Goal: Information Seeking & Learning: Compare options

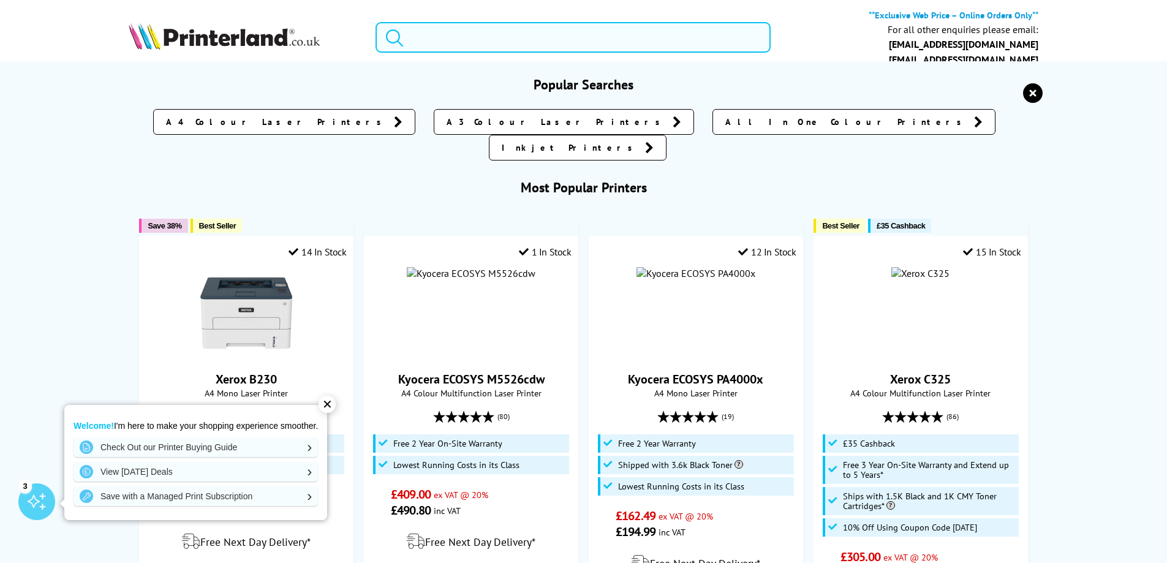
click at [516, 30] on input "search" at bounding box center [572, 37] width 395 height 31
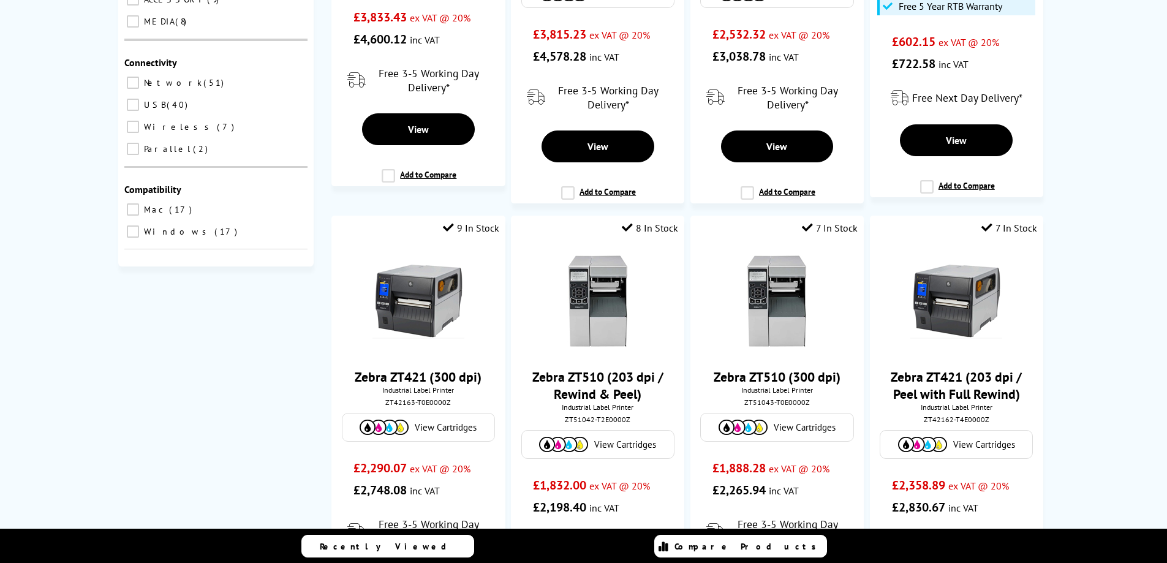
scroll to position [388, 0]
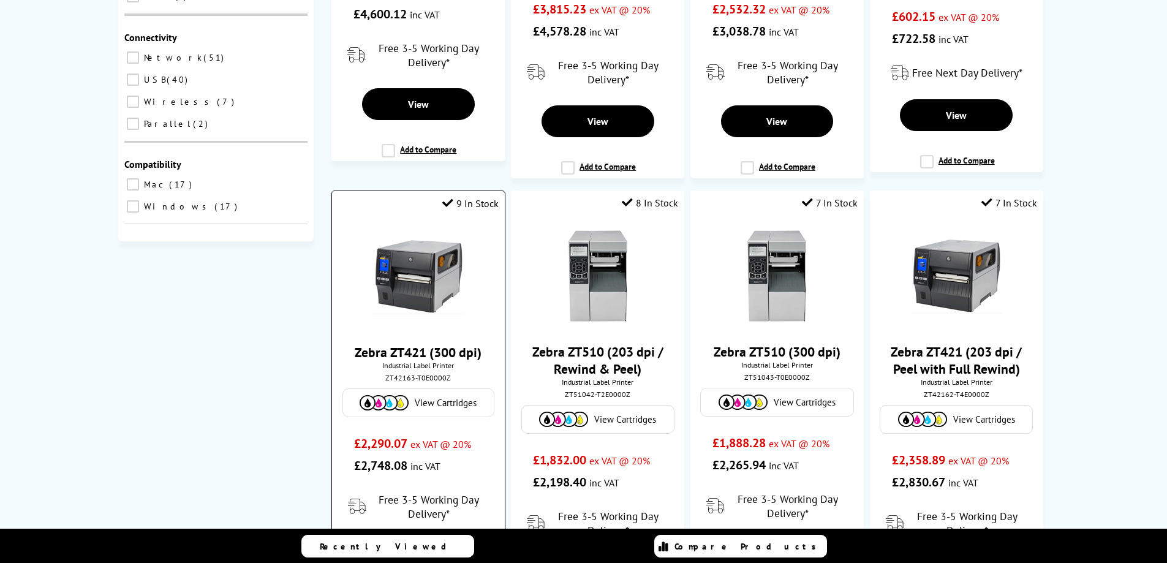
type input "industrial label printer"
click at [412, 271] on img at bounding box center [418, 277] width 92 height 92
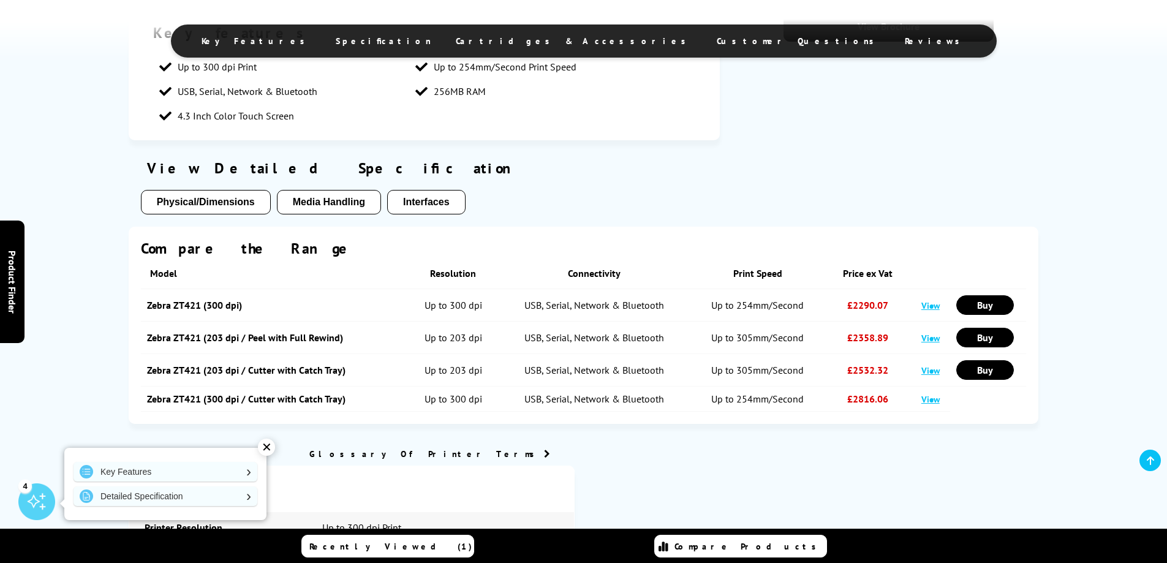
scroll to position [745, 0]
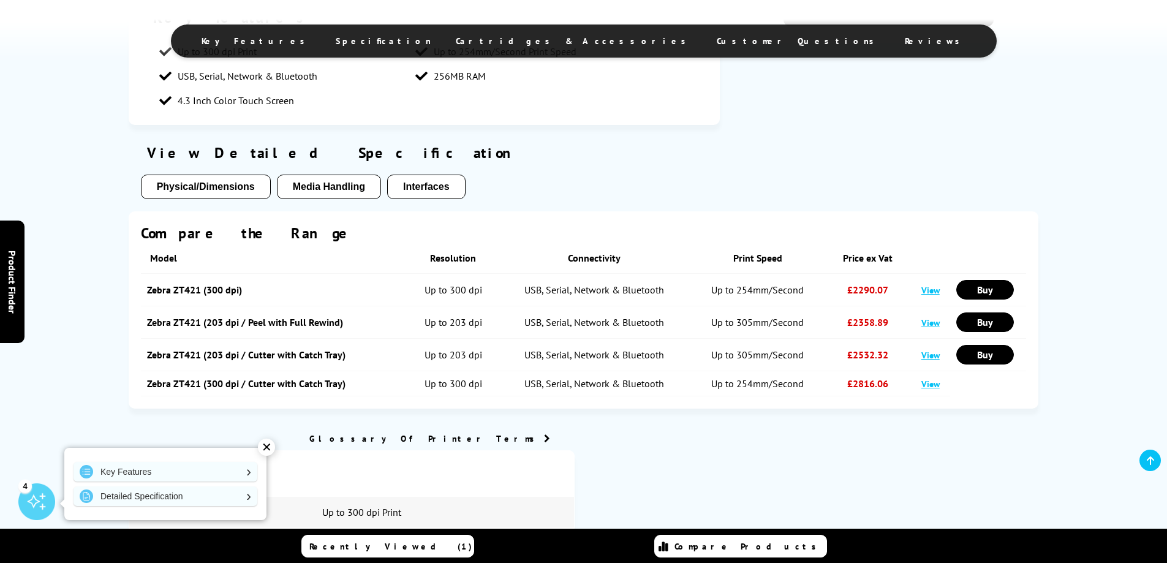
click at [340, 182] on button "Media Handling" at bounding box center [329, 187] width 104 height 24
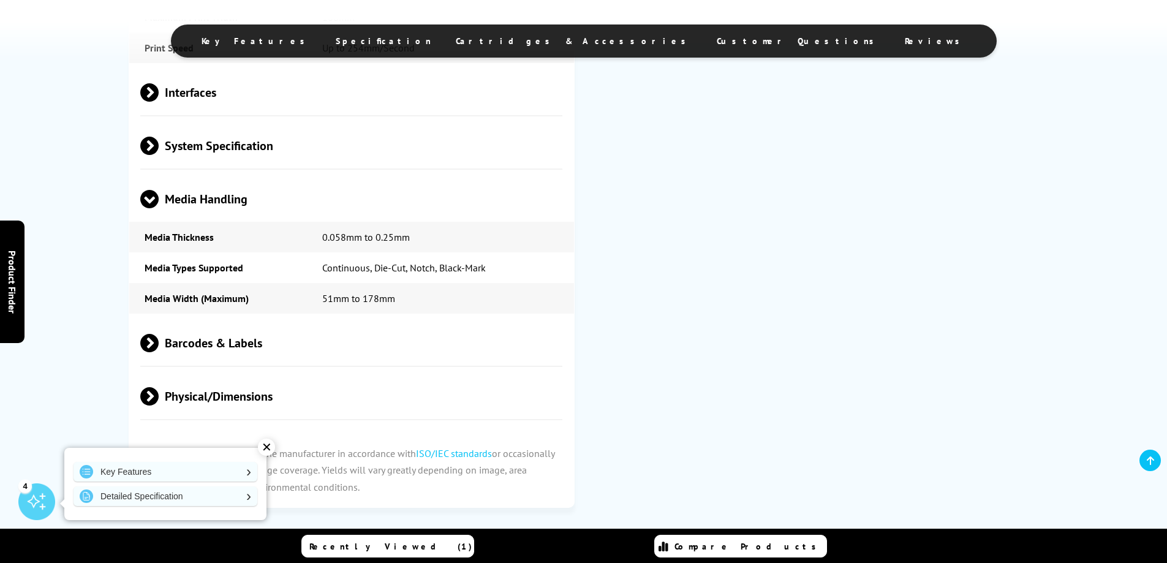
scroll to position [1355, 0]
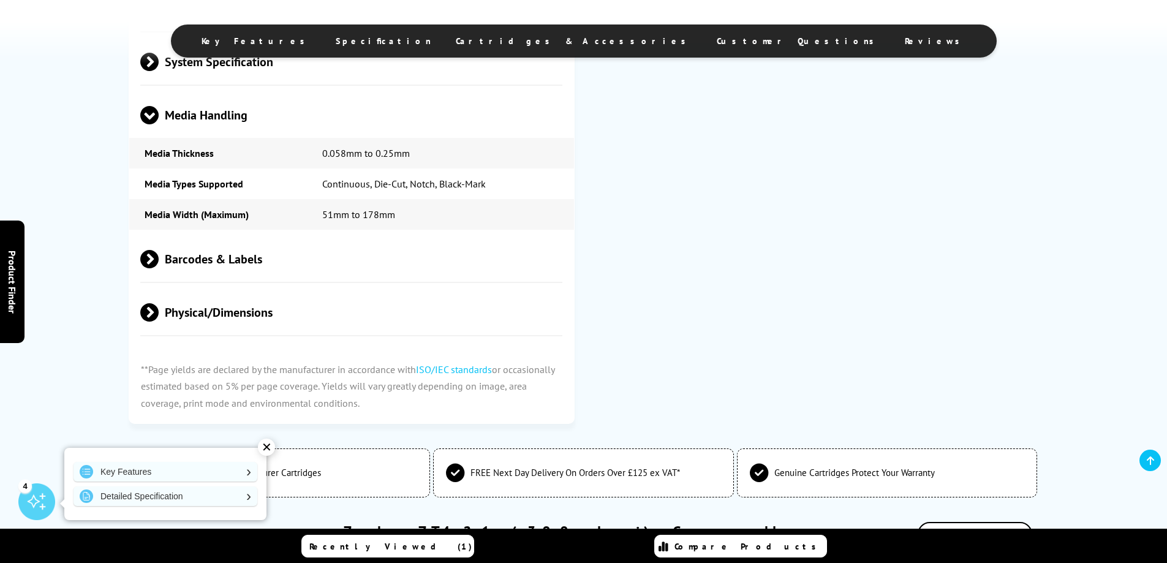
click at [227, 257] on span "Barcodes & Labels" at bounding box center [351, 259] width 423 height 46
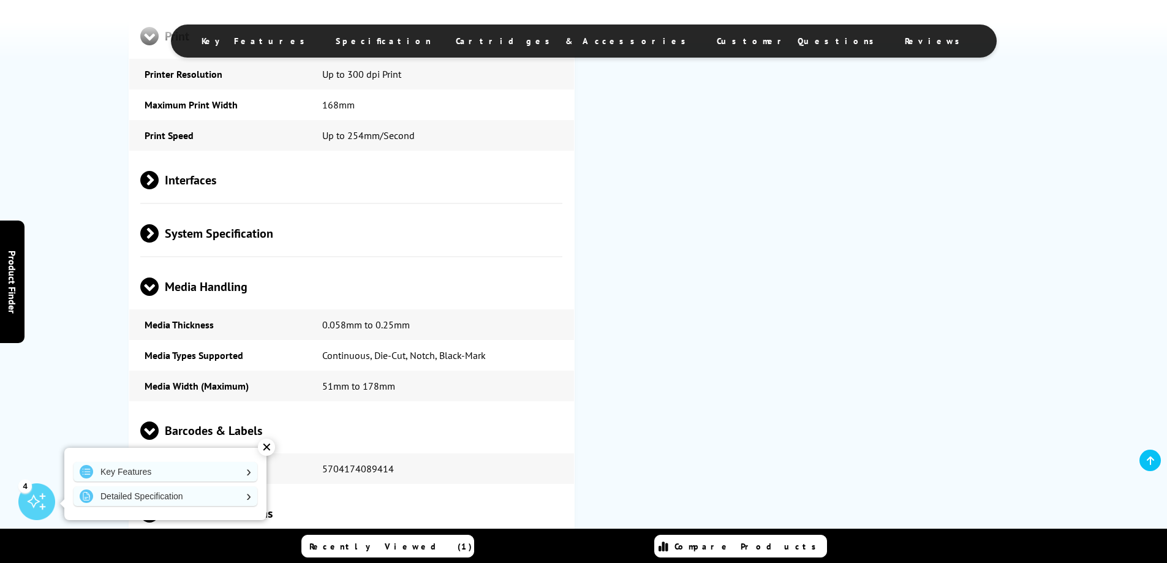
scroll to position [0, 0]
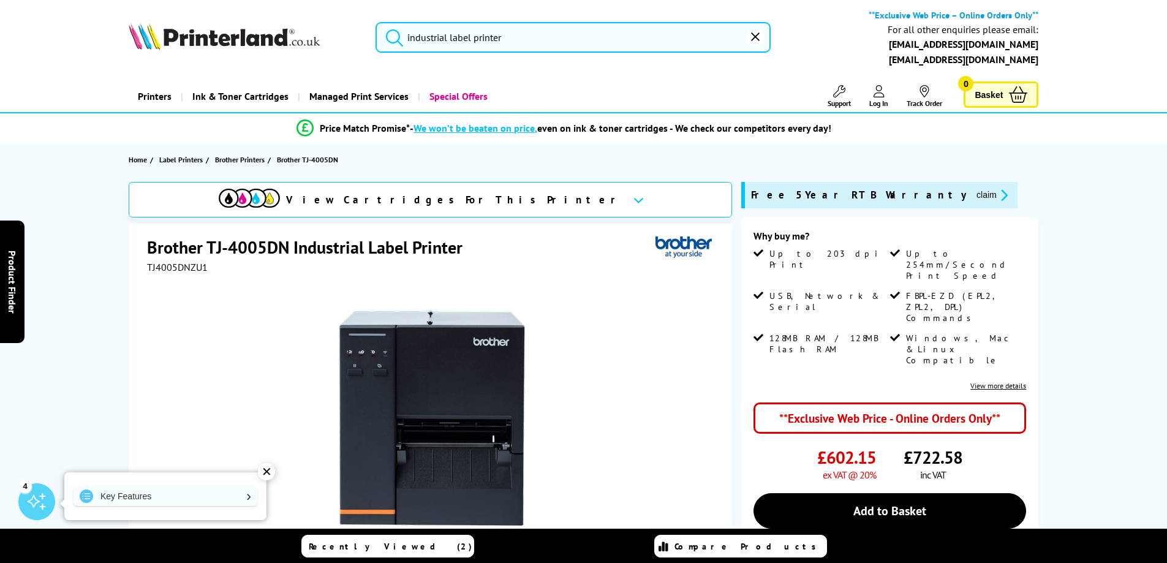
click at [400, 28] on button "submit" at bounding box center [391, 35] width 31 height 27
click at [393, 34] on icon "submit" at bounding box center [394, 37] width 18 height 18
click at [376, 22] on button "submit" at bounding box center [391, 35] width 31 height 27
click at [390, 40] on icon "submit" at bounding box center [394, 37] width 18 height 18
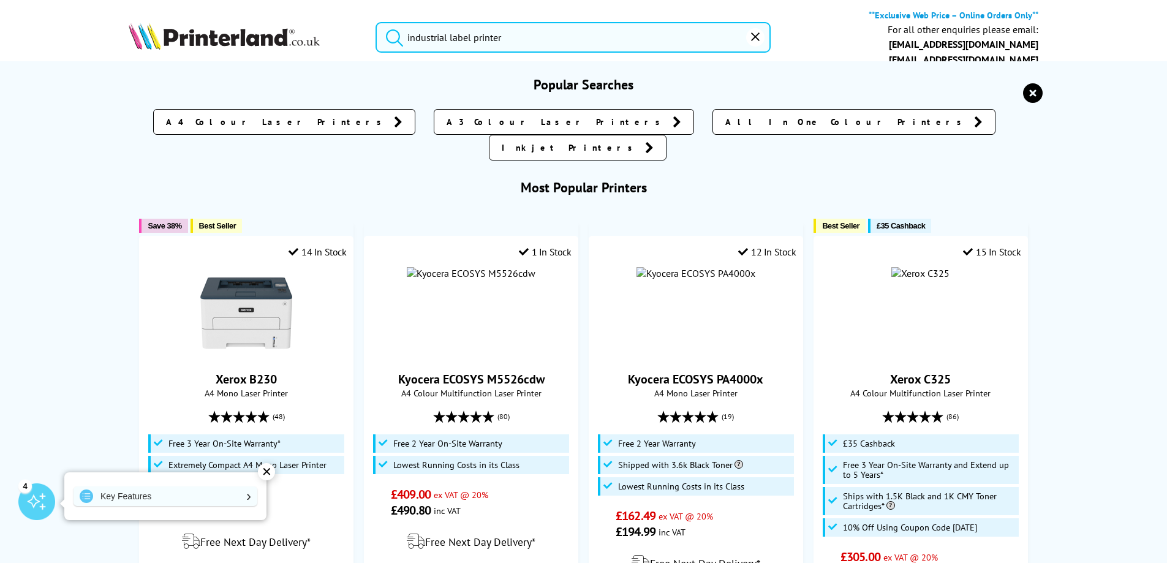
click at [509, 39] on input "industrial label printer" at bounding box center [572, 37] width 395 height 31
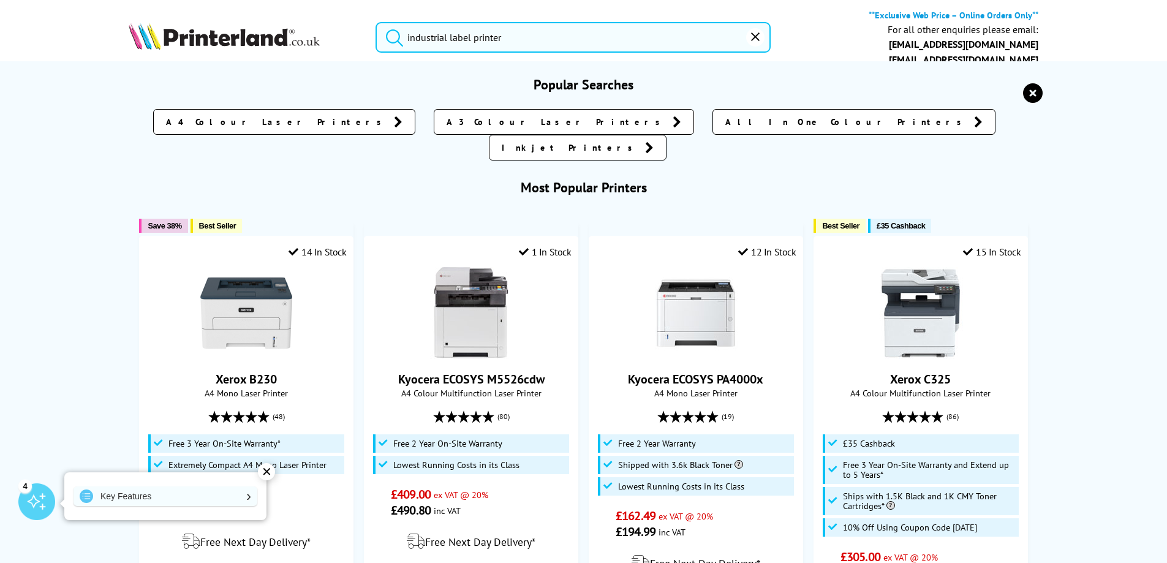
click at [376, 22] on button "submit" at bounding box center [391, 35] width 31 height 27
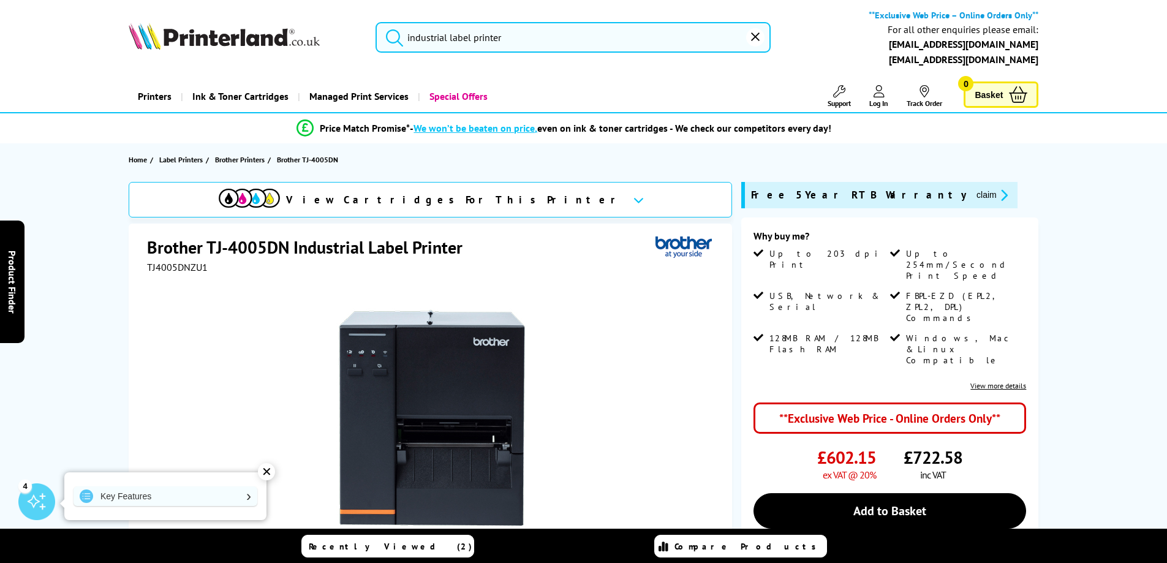
click at [391, 40] on icon "submit" at bounding box center [394, 37] width 18 height 18
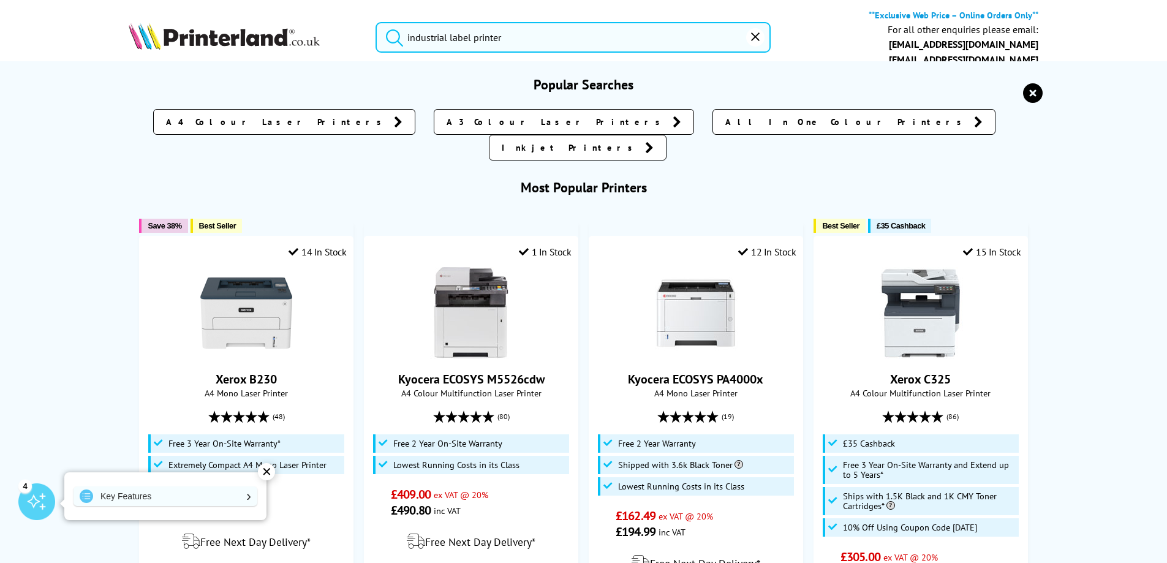
click at [521, 40] on input "industrial label printer" at bounding box center [572, 37] width 395 height 31
click at [522, 37] on input "industrial label printer" at bounding box center [572, 37] width 395 height 31
click at [389, 37] on icon "submit" at bounding box center [394, 37] width 18 height 18
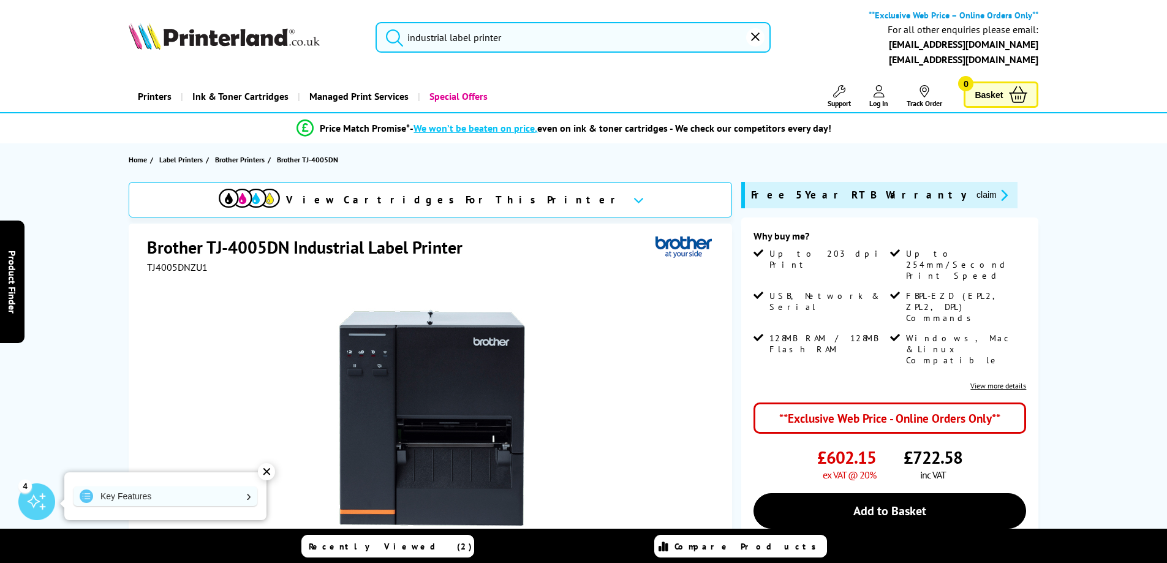
click at [526, 36] on input "industrial label printer" at bounding box center [572, 37] width 395 height 31
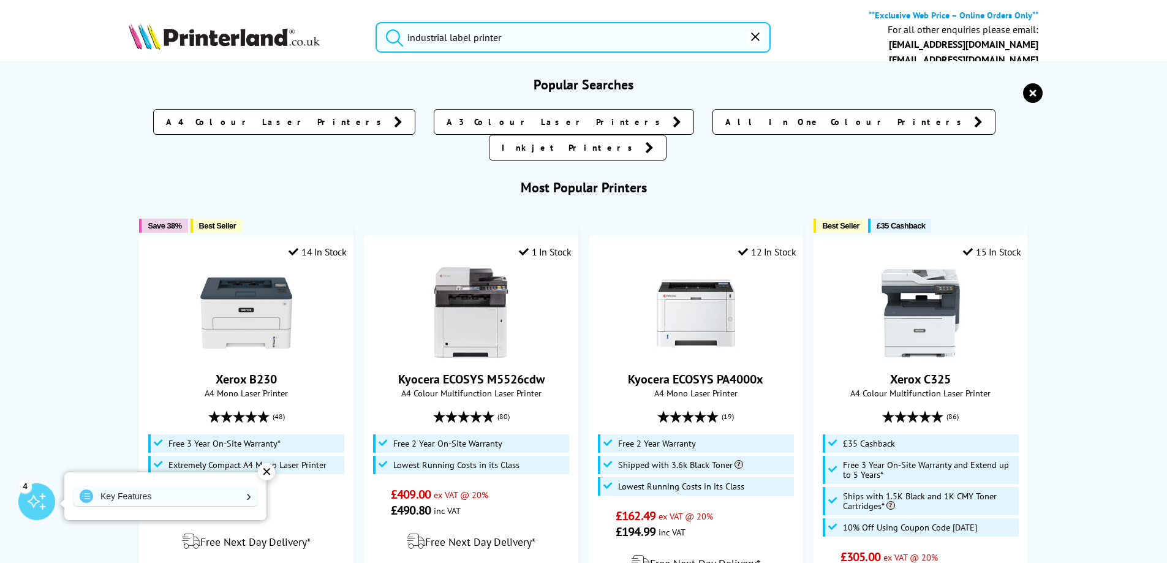
drag, startPoint x: 537, startPoint y: 34, endPoint x: 397, endPoint y: 41, distance: 140.4
click at [397, 41] on form "industrial label printer" at bounding box center [572, 37] width 395 height 31
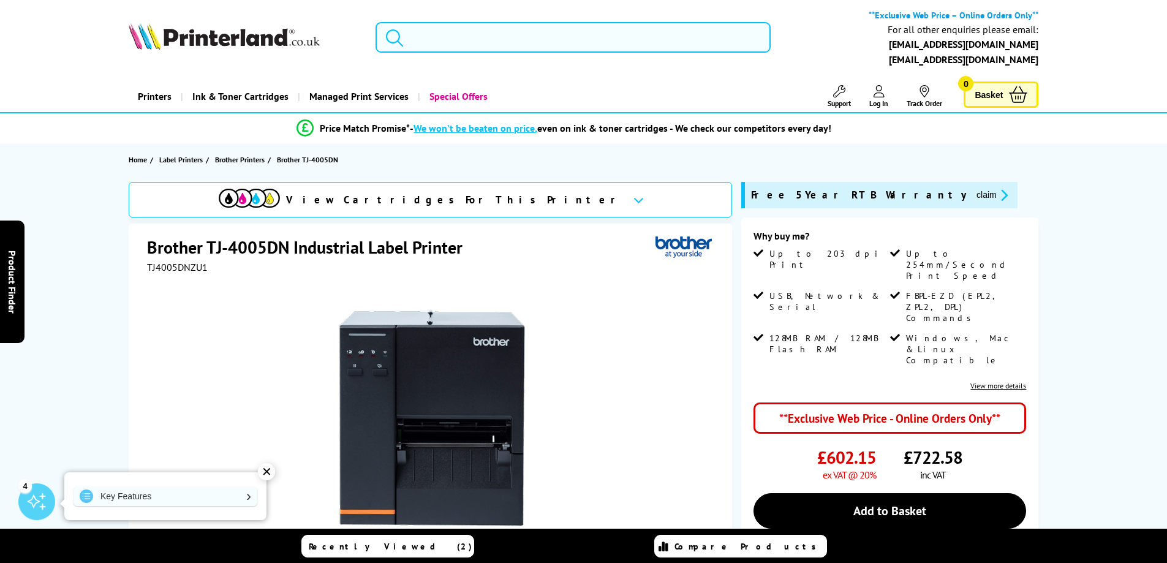
type input "industrial label printer"
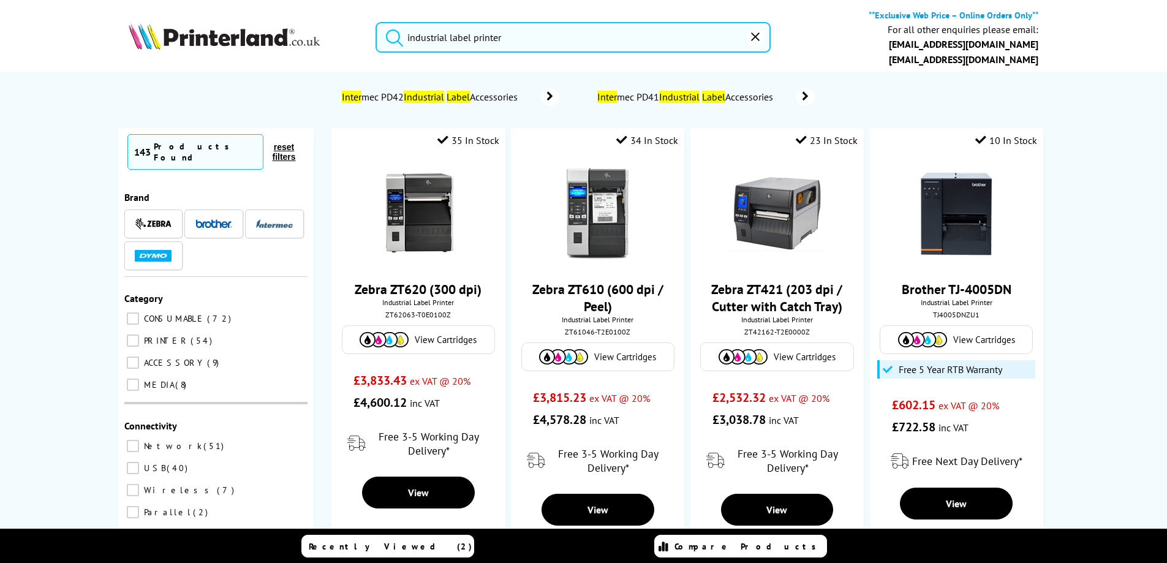
click at [393, 42] on icon "submit" at bounding box center [394, 37] width 17 height 17
click at [376, 22] on button "submit" at bounding box center [391, 35] width 31 height 27
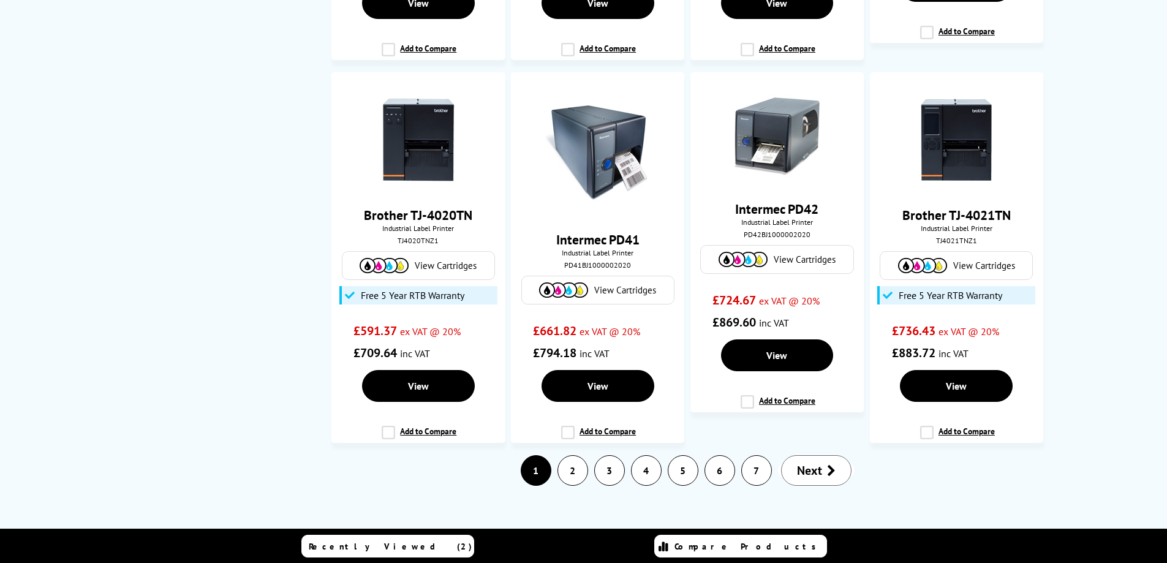
scroll to position [1863, 0]
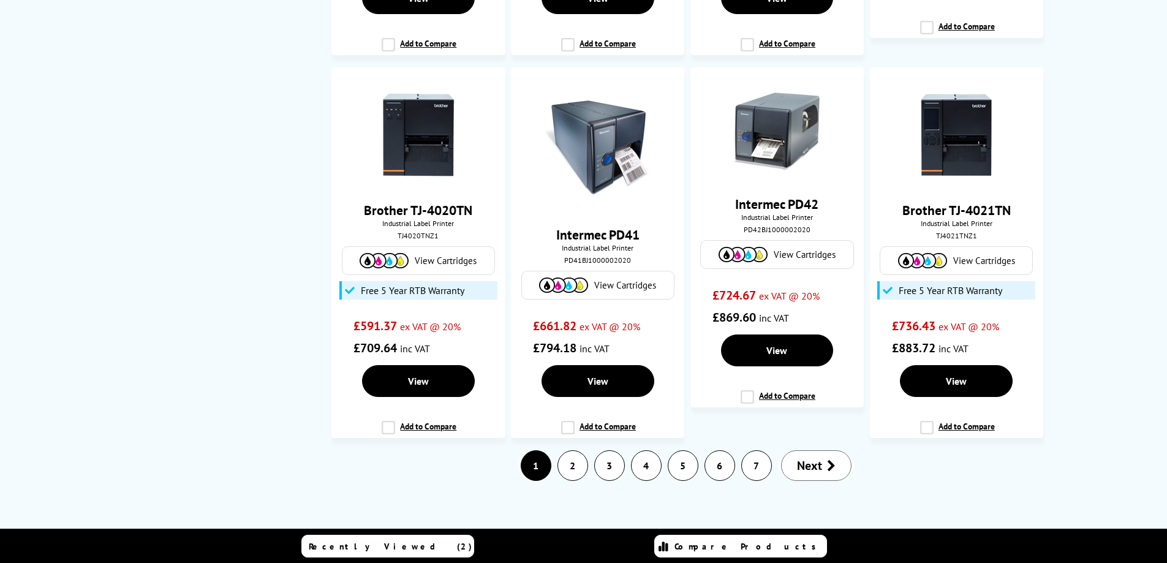
click at [568, 463] on link "2" at bounding box center [572, 465] width 29 height 29
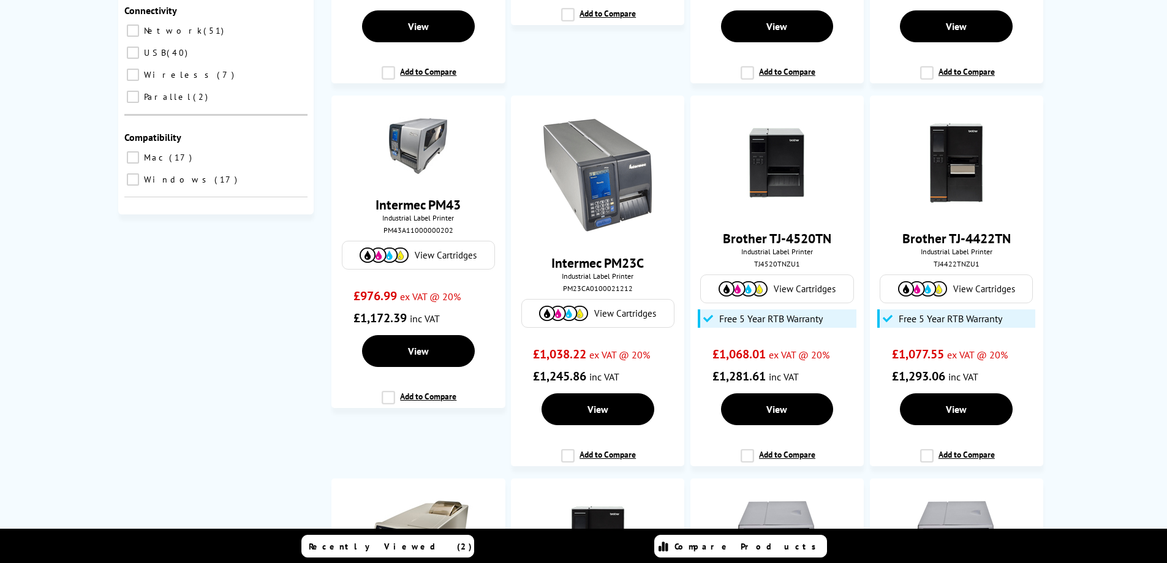
scroll to position [395, 0]
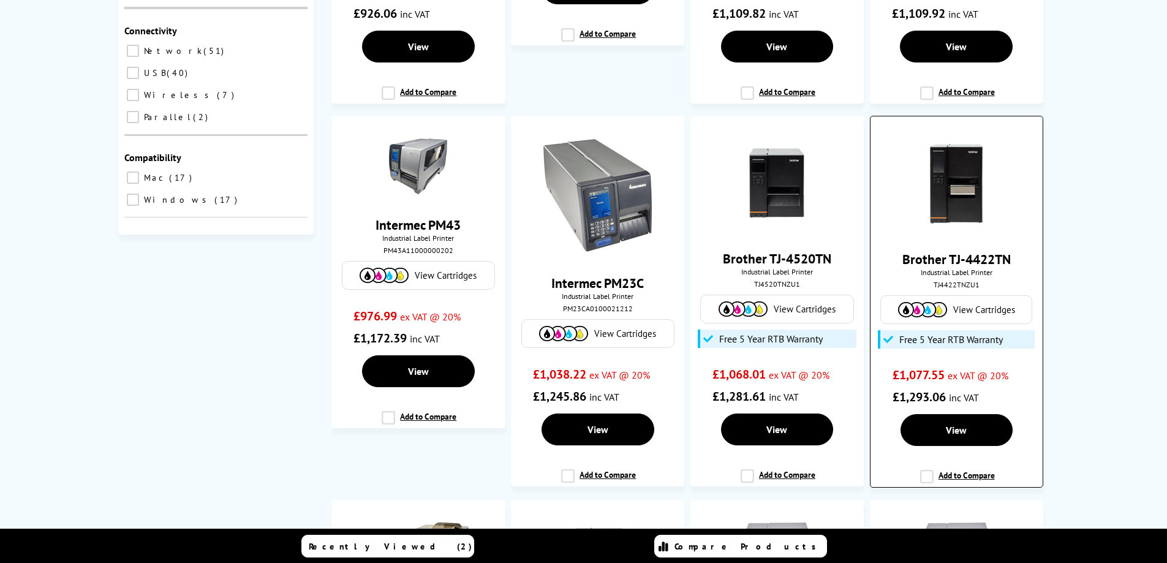
click at [964, 231] on picture at bounding box center [956, 226] width 92 height 12
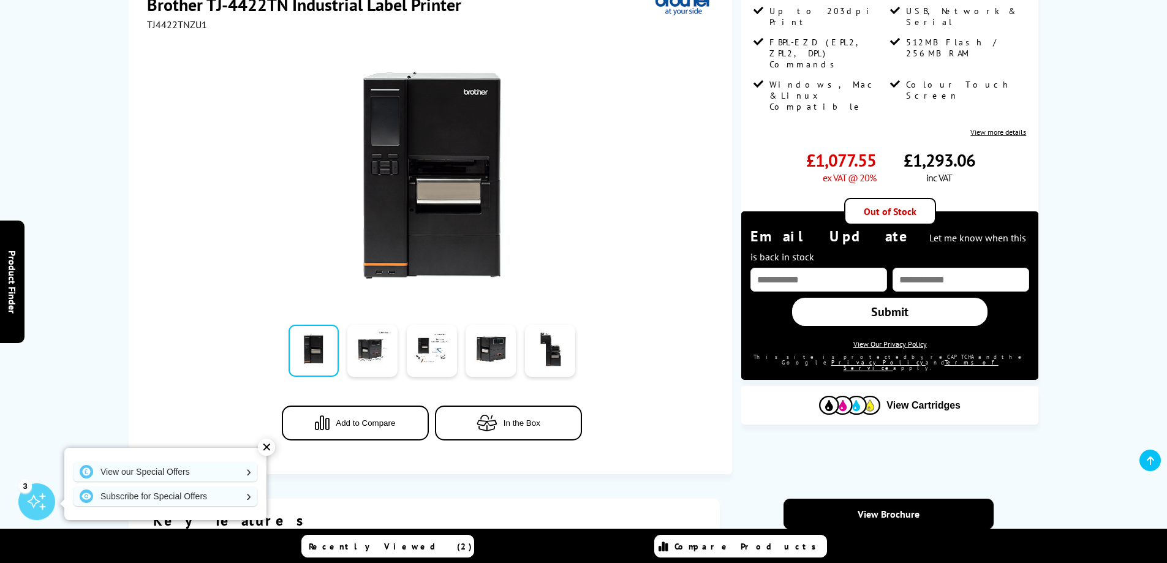
scroll to position [257, 0]
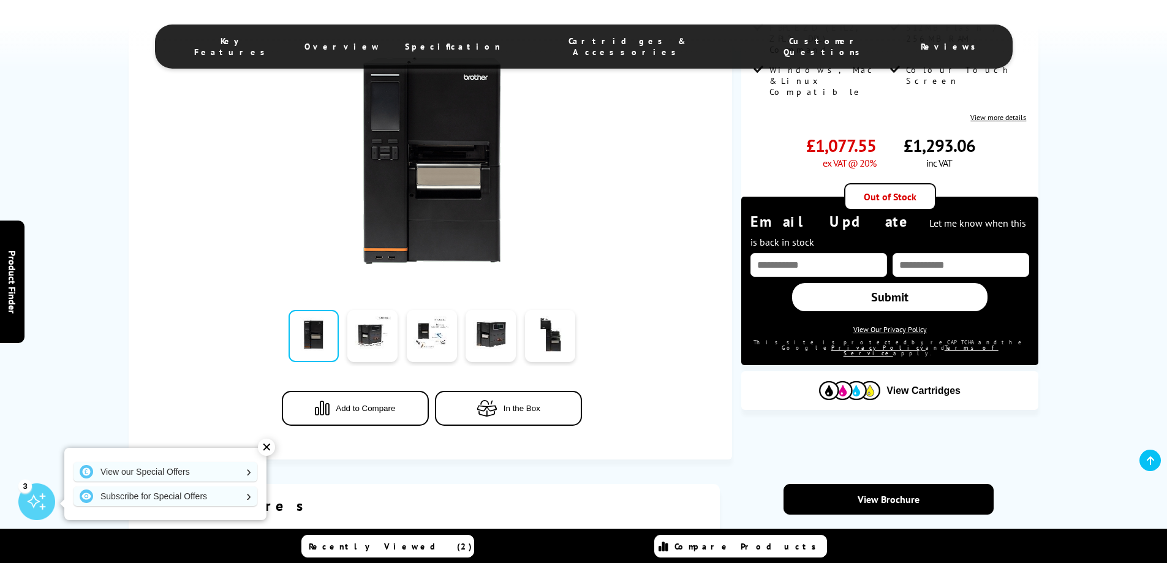
click at [317, 343] on link at bounding box center [313, 336] width 50 height 52
click at [374, 340] on link at bounding box center [372, 336] width 50 height 52
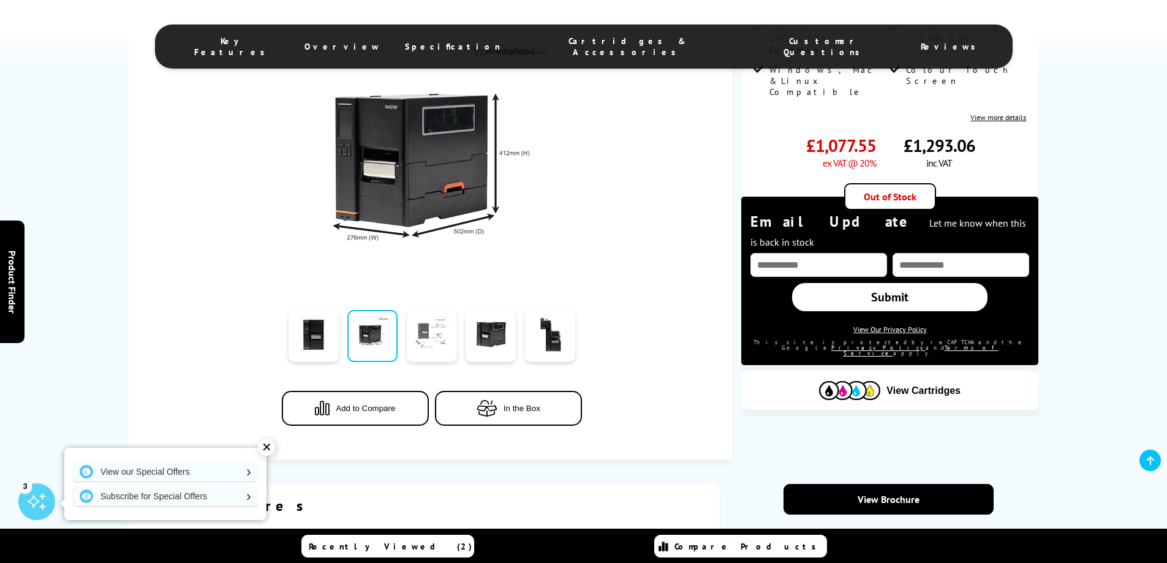
click at [429, 339] on link at bounding box center [432, 336] width 50 height 52
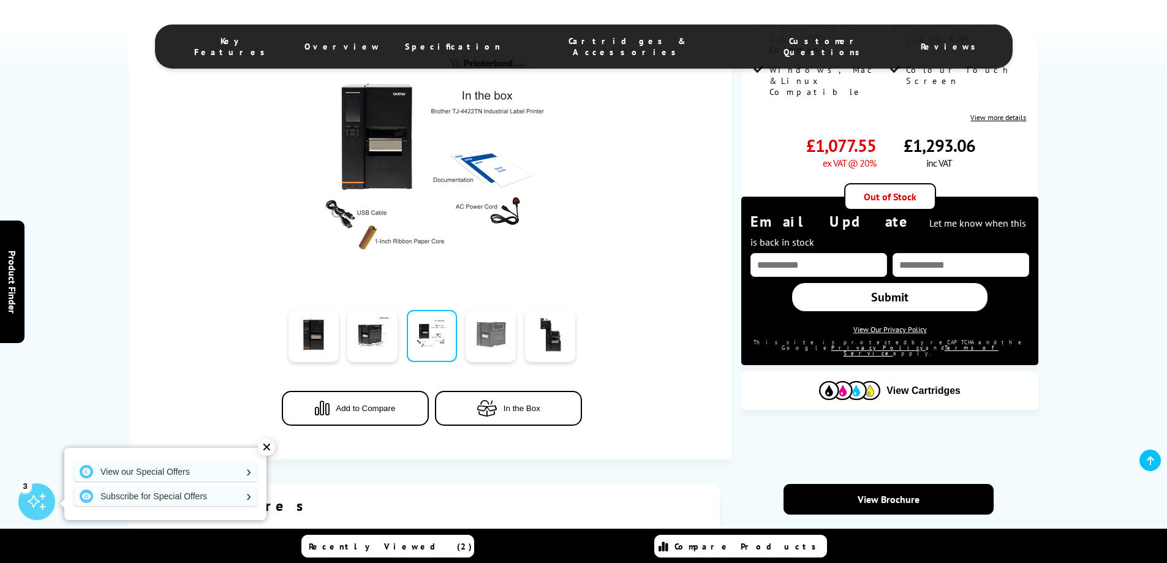
click at [482, 337] on link at bounding box center [490, 336] width 50 height 52
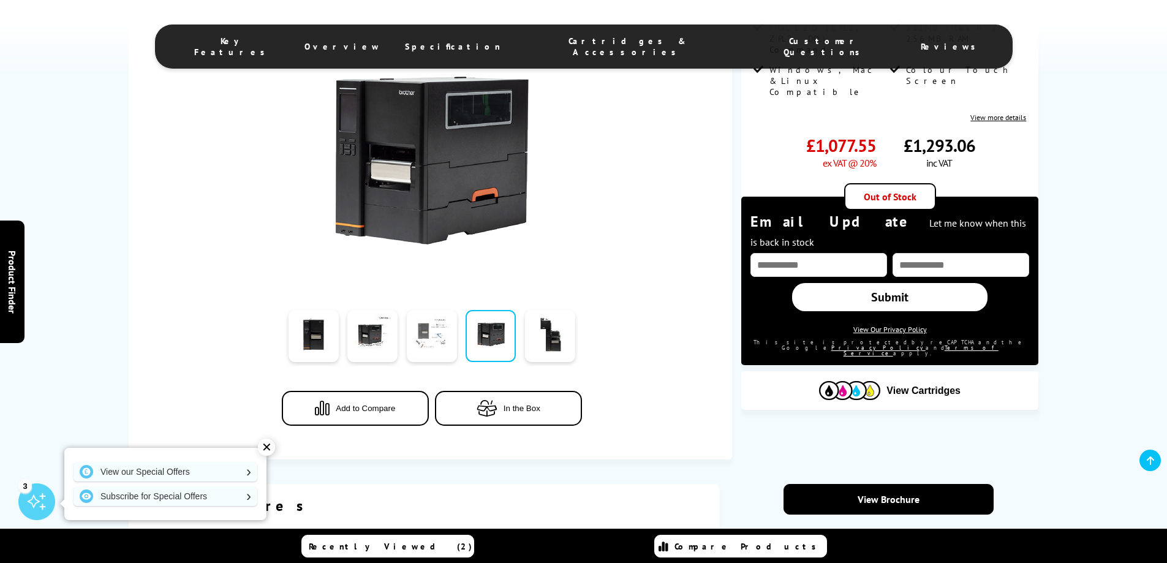
click at [433, 339] on link at bounding box center [432, 336] width 50 height 52
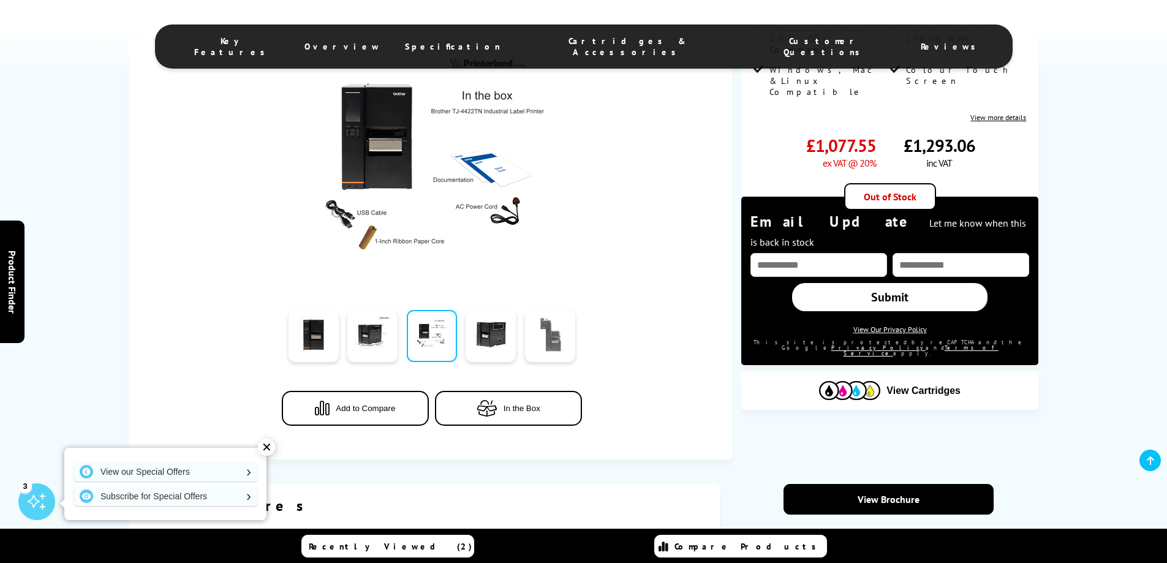
click at [558, 343] on link at bounding box center [550, 336] width 50 height 52
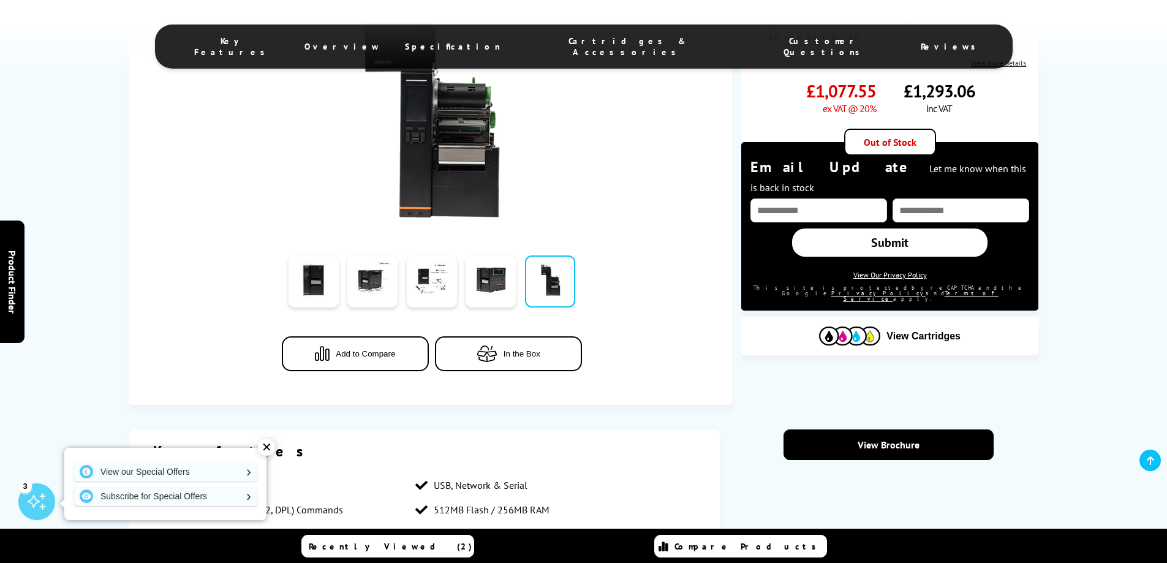
scroll to position [297, 0]
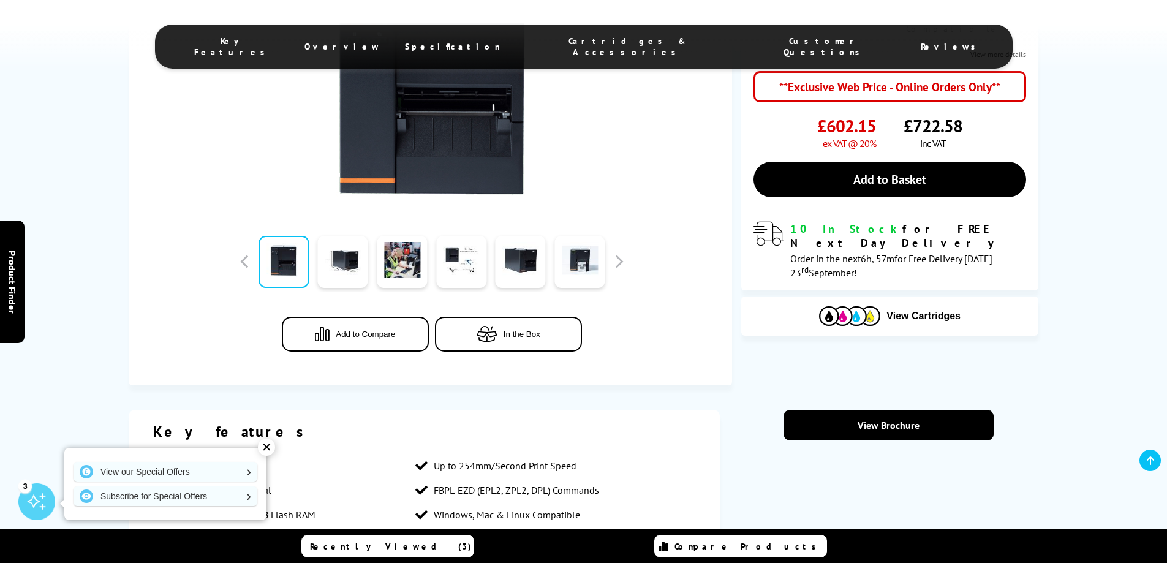
scroll to position [341, 0]
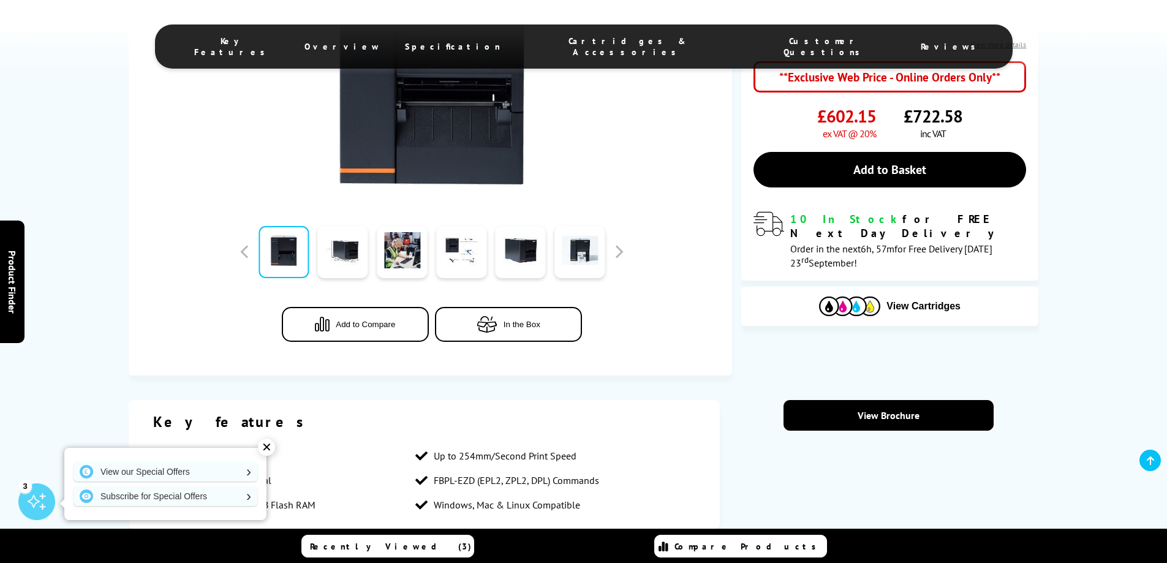
click at [288, 258] on link at bounding box center [283, 252] width 50 height 52
click at [336, 258] on link at bounding box center [343, 252] width 50 height 52
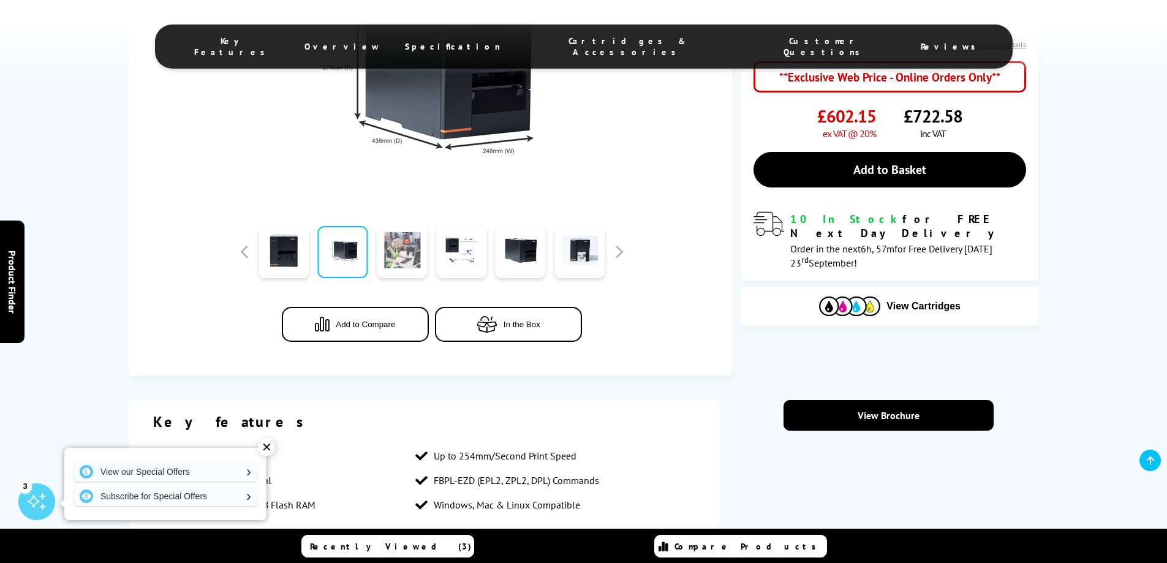
click at [402, 258] on link at bounding box center [402, 252] width 50 height 52
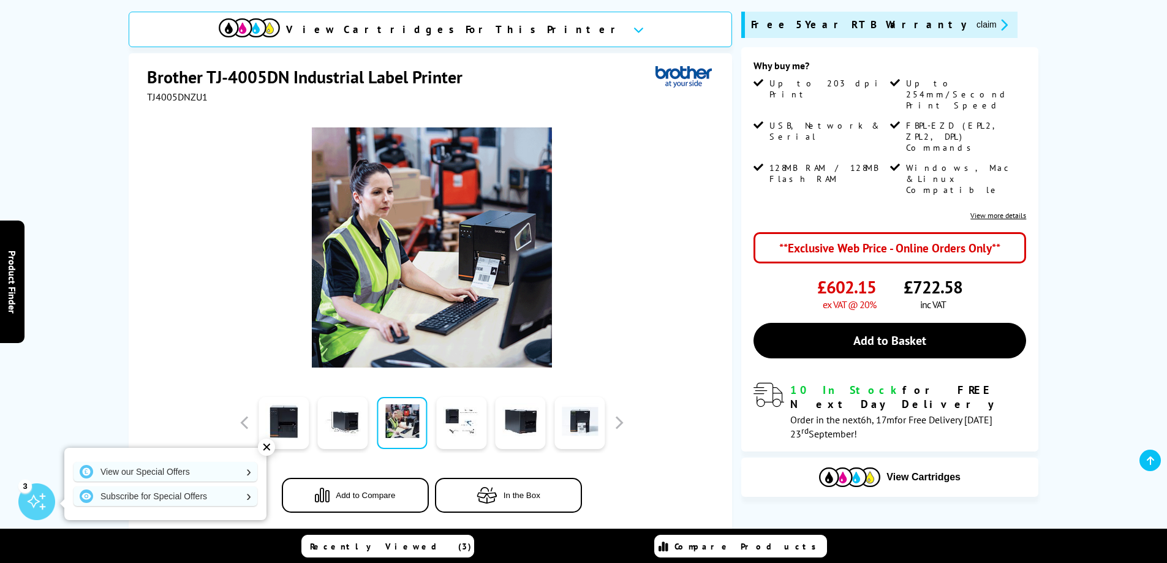
scroll to position [131, 0]
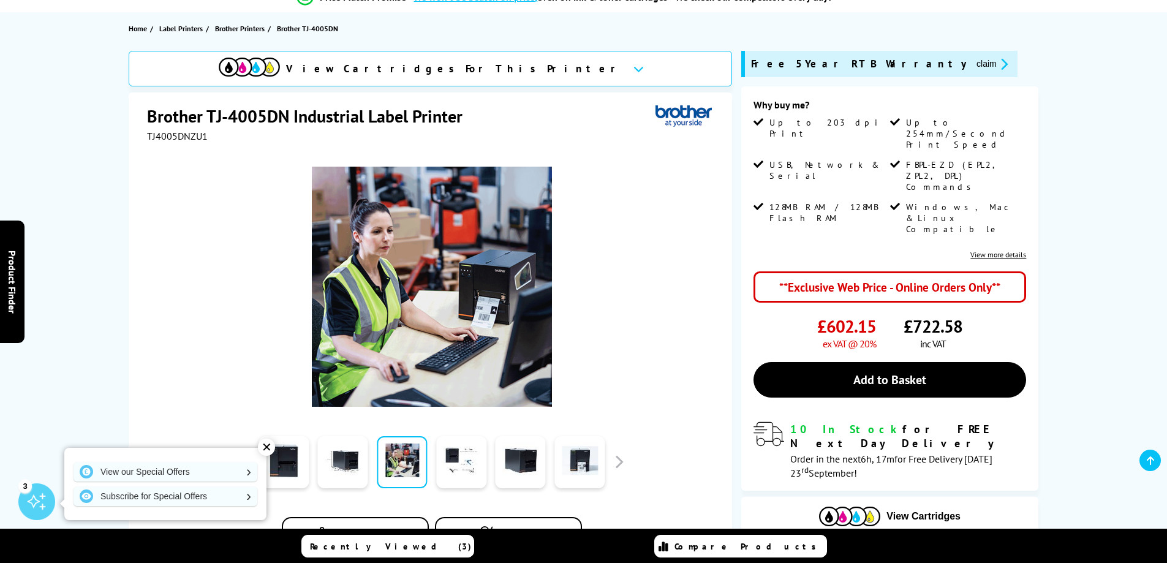
click at [995, 250] on link "View more details" at bounding box center [998, 254] width 56 height 9
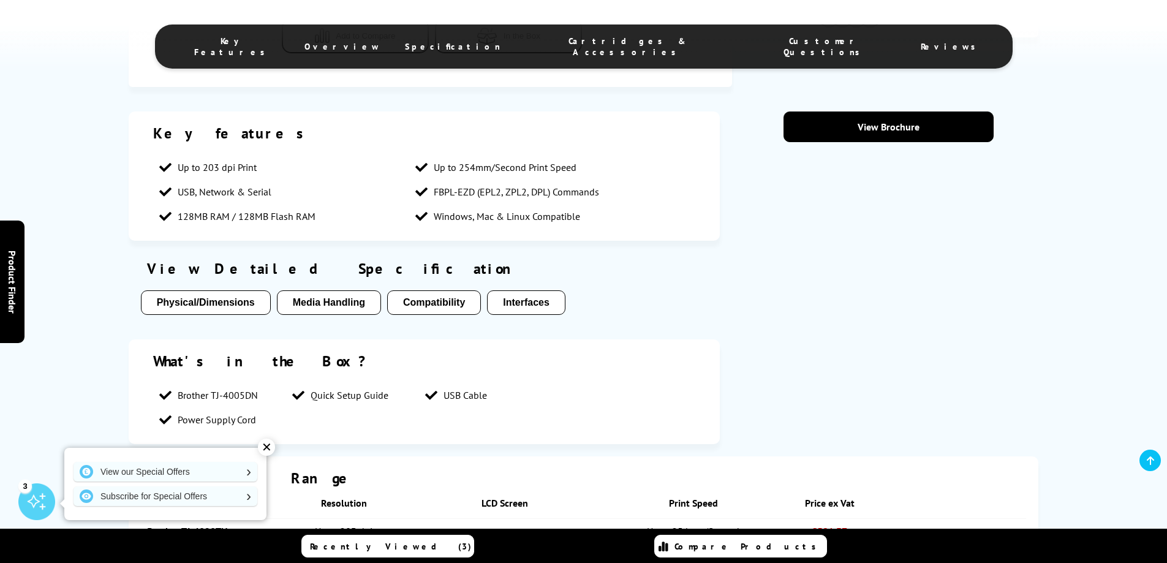
scroll to position [581, 0]
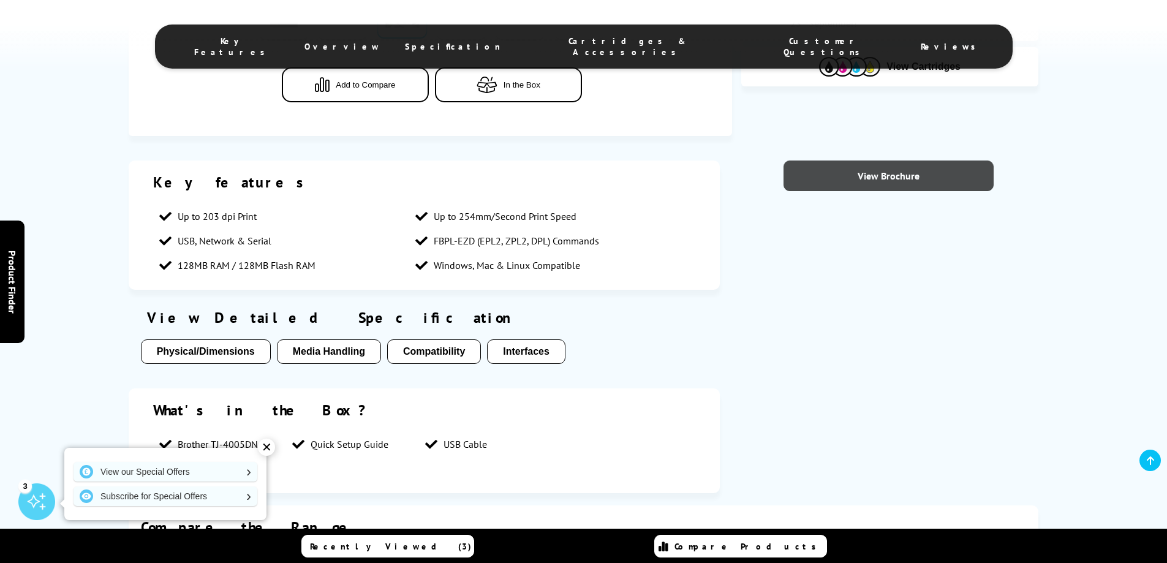
click at [907, 176] on link "View Brochure" at bounding box center [888, 175] width 210 height 31
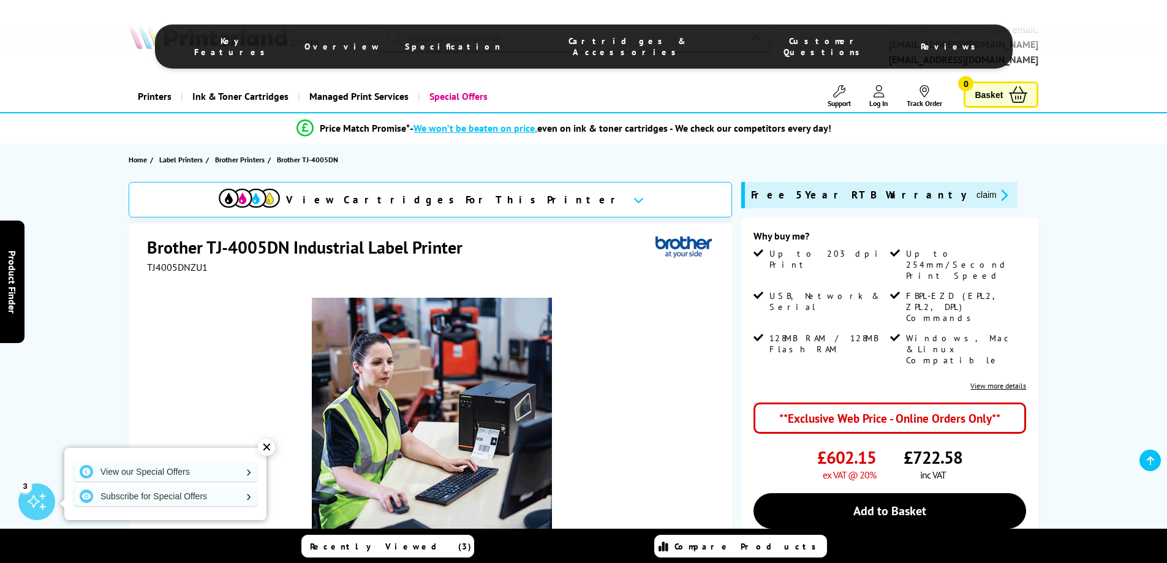
scroll to position [395, 0]
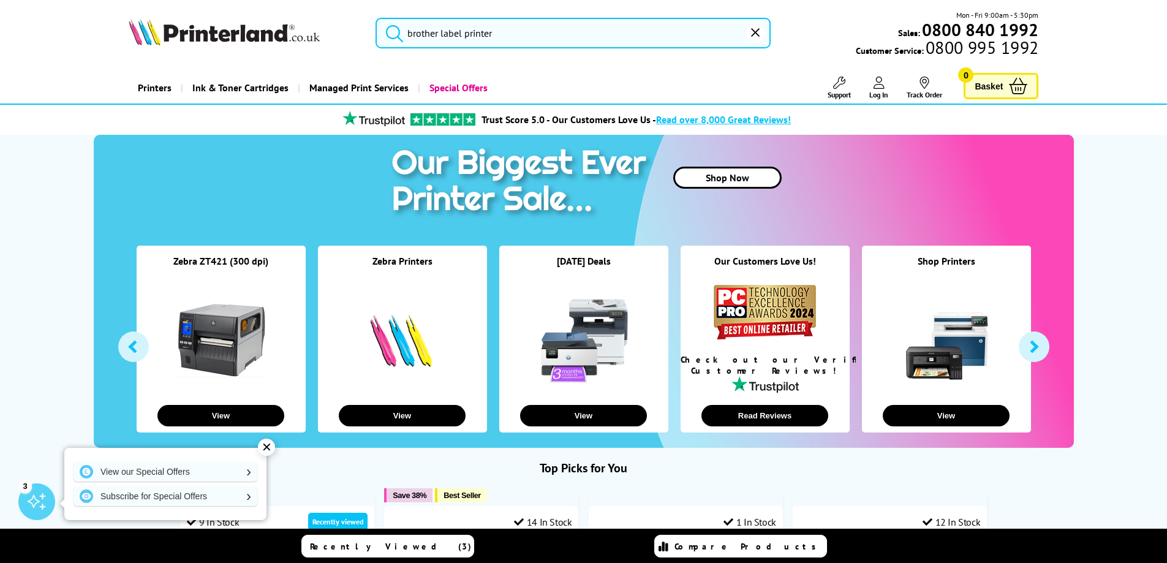
drag, startPoint x: 440, startPoint y: 32, endPoint x: 442, endPoint y: 38, distance: 6.6
click at [440, 32] on input "brother label printer" at bounding box center [572, 33] width 395 height 31
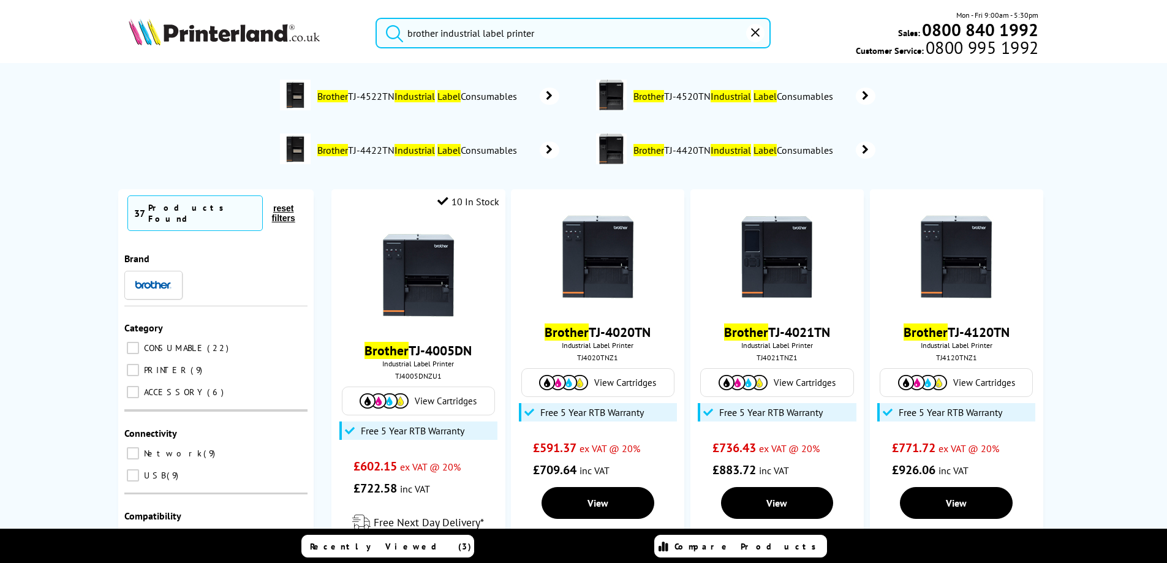
type input "brother industrial label printer"
click at [376, 18] on button "submit" at bounding box center [391, 31] width 31 height 27
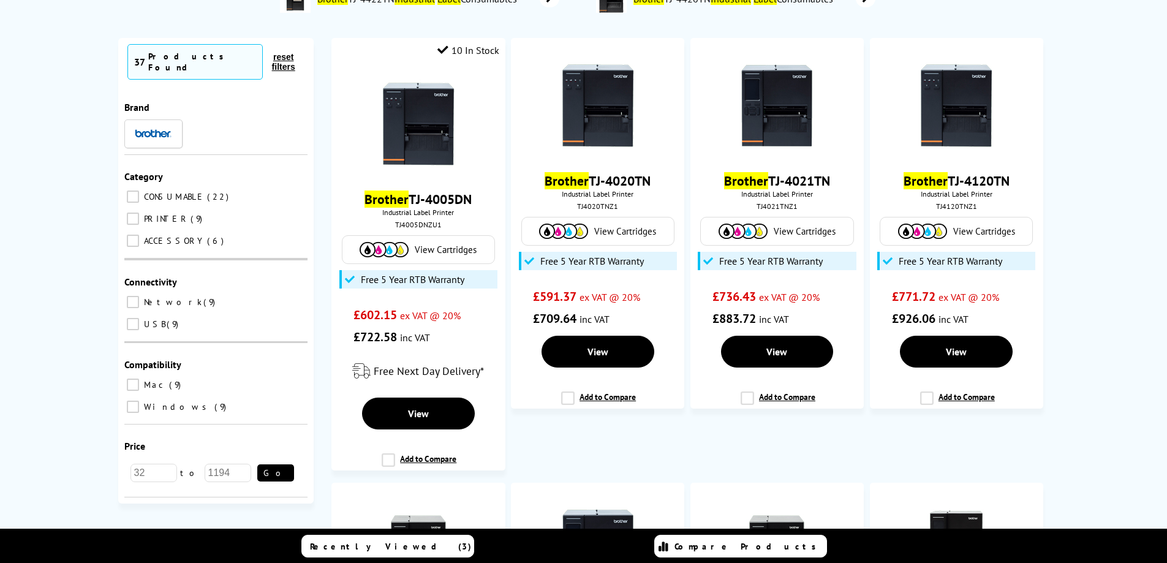
scroll to position [160, 0]
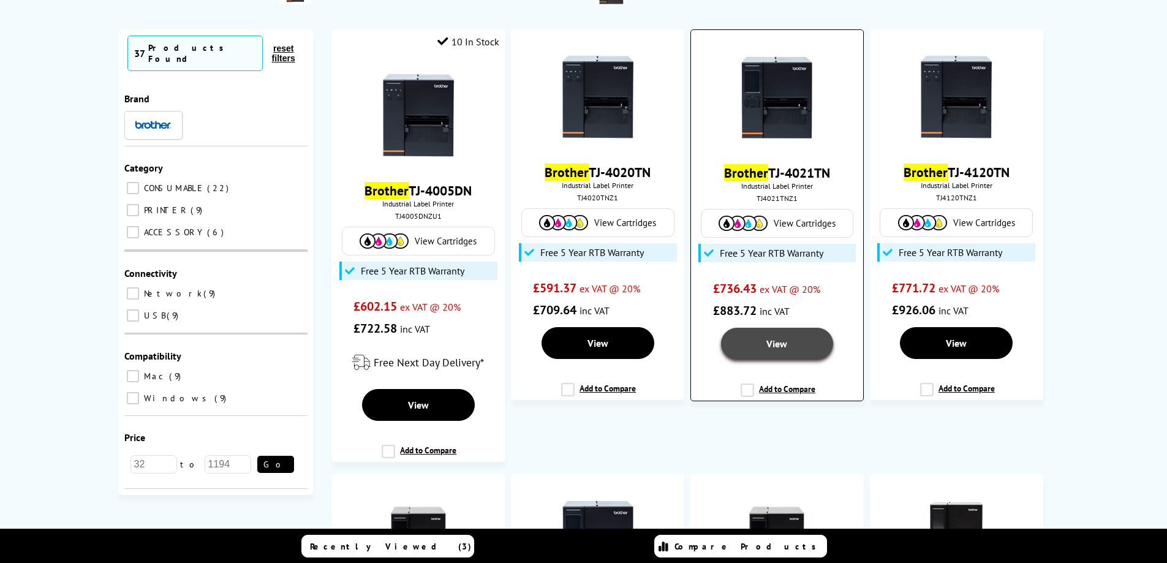
click at [786, 347] on span "View" at bounding box center [776, 343] width 21 height 12
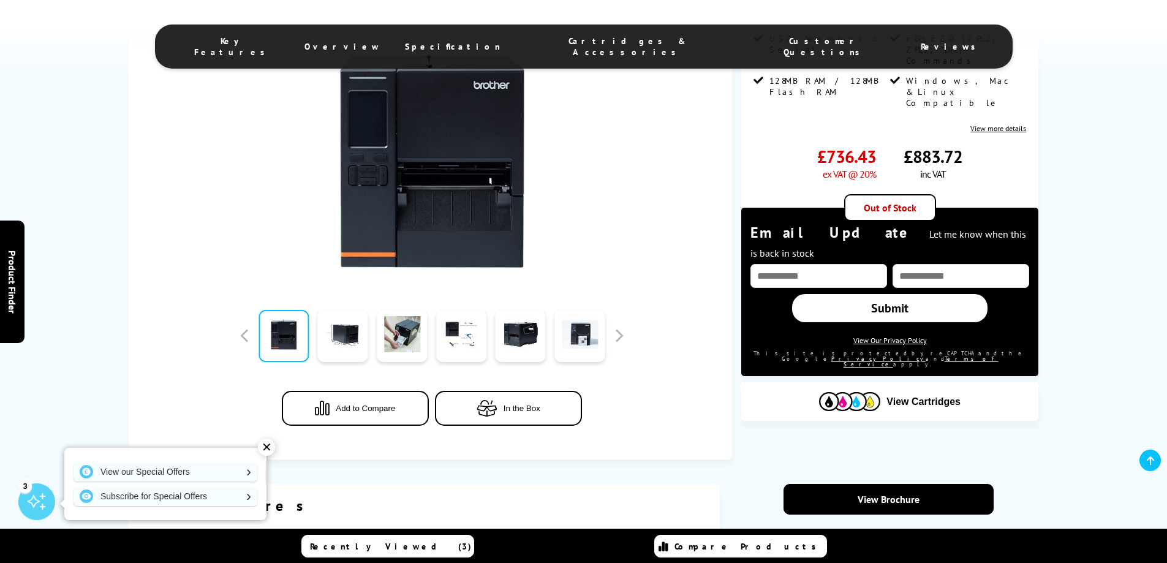
scroll to position [368, 0]
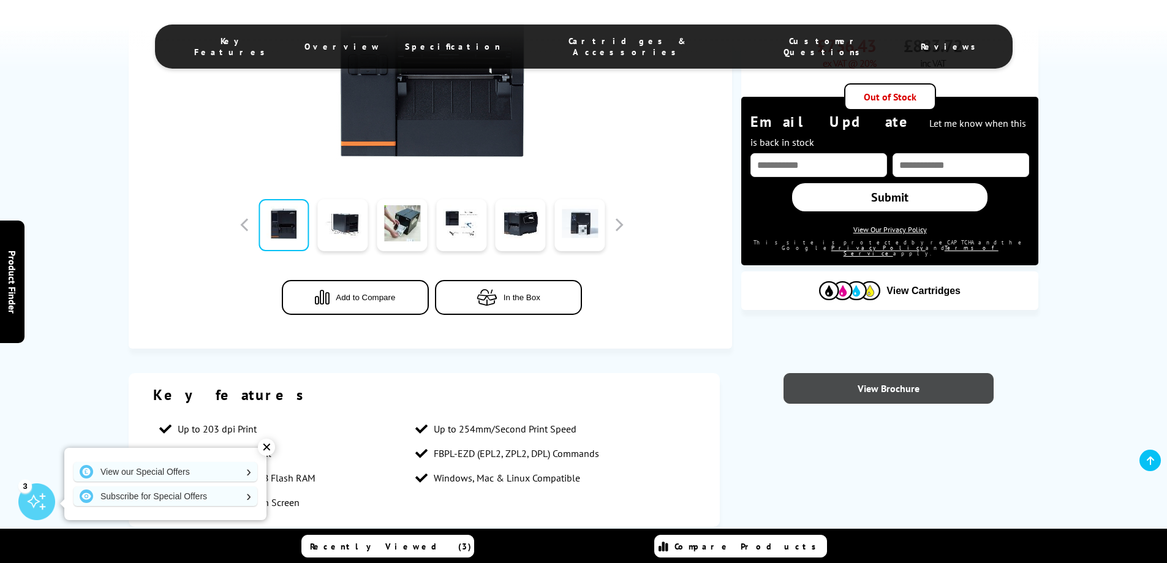
click at [906, 393] on link "View Brochure" at bounding box center [888, 388] width 210 height 31
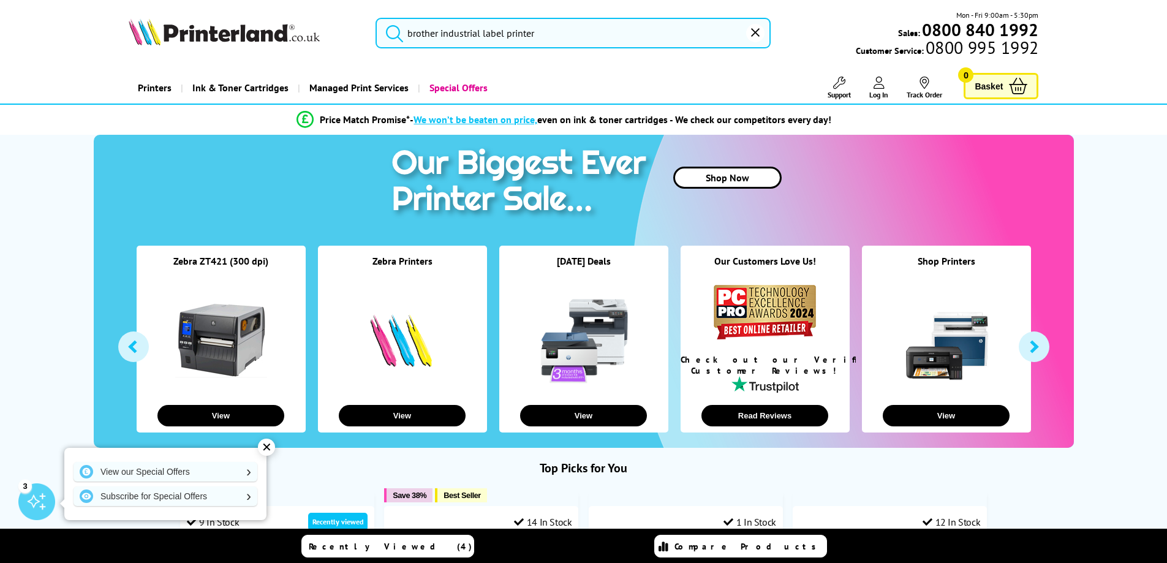
click at [568, 42] on input "brother industrial label printer" at bounding box center [572, 33] width 395 height 31
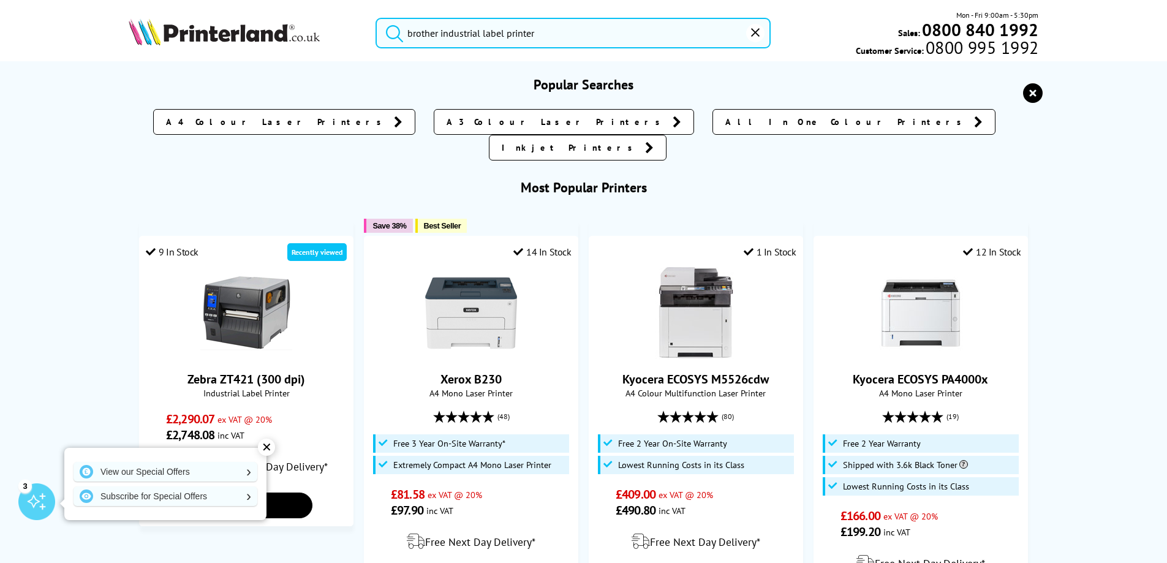
click at [552, 35] on input "brother industrial label printer" at bounding box center [572, 33] width 395 height 31
click at [376, 18] on button "submit" at bounding box center [391, 31] width 31 height 27
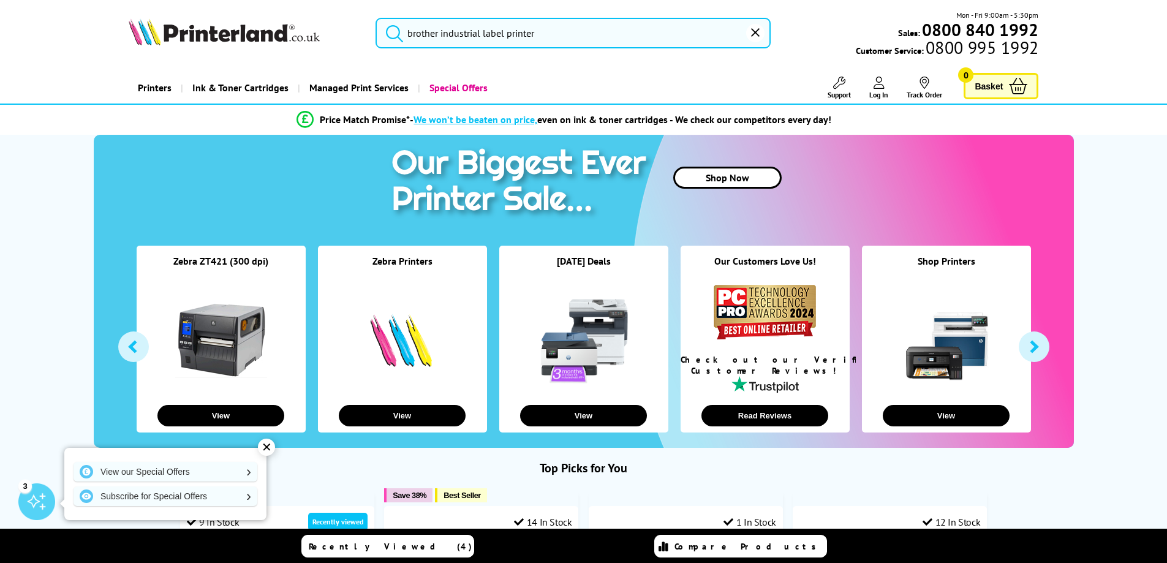
click at [409, 30] on input "brother industrial label printer" at bounding box center [572, 33] width 395 height 31
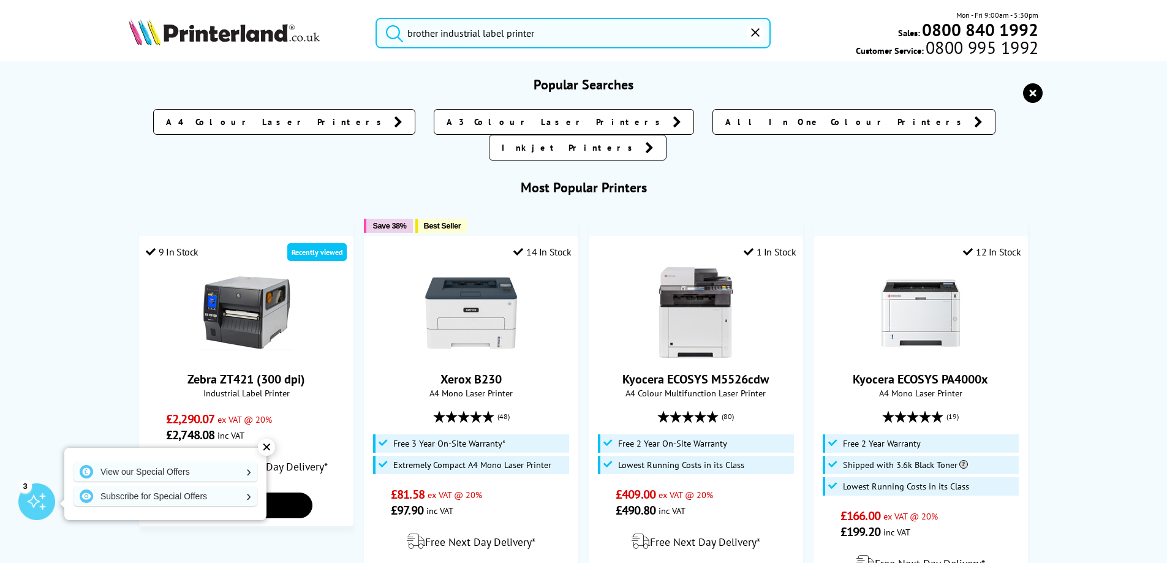
click at [547, 31] on input "brother industrial label printer" at bounding box center [572, 33] width 395 height 31
click at [394, 31] on icon "submit" at bounding box center [394, 33] width 18 height 18
drag, startPoint x: 577, startPoint y: 33, endPoint x: 394, endPoint y: 30, distance: 182.5
click at [394, 30] on form "brother industrial label printer" at bounding box center [572, 33] width 395 height 31
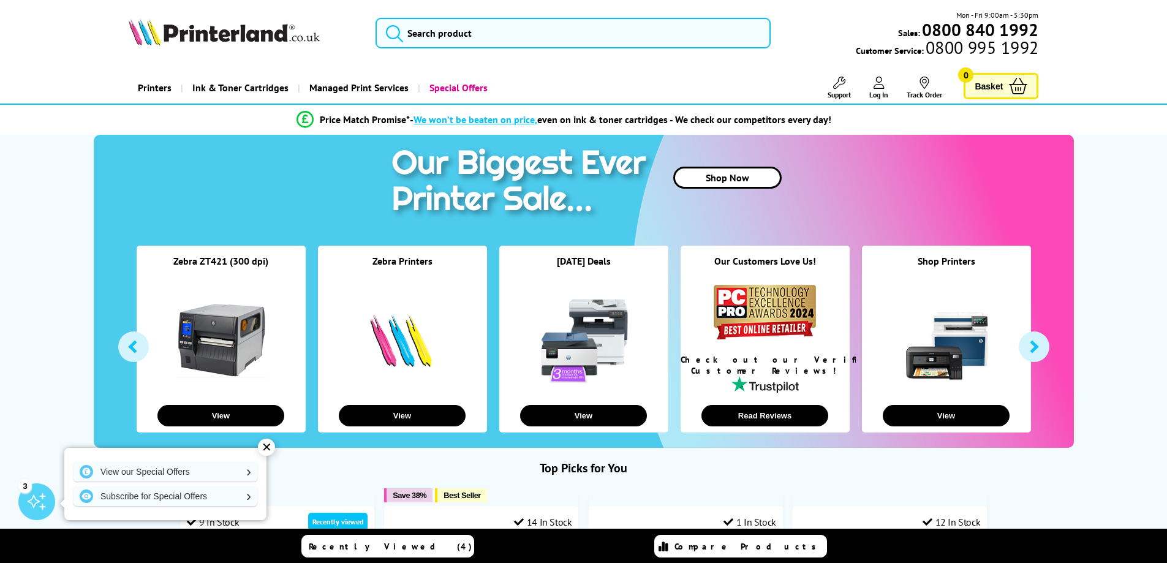
click at [394, 34] on icon "submit" at bounding box center [394, 33] width 18 height 18
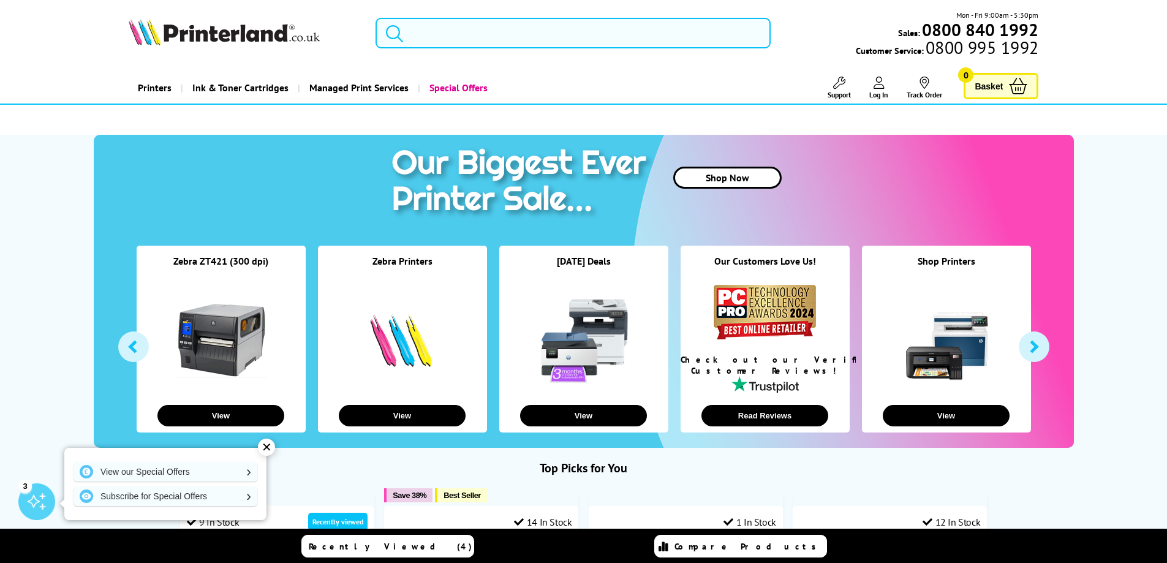
click at [431, 31] on input "search" at bounding box center [572, 33] width 395 height 31
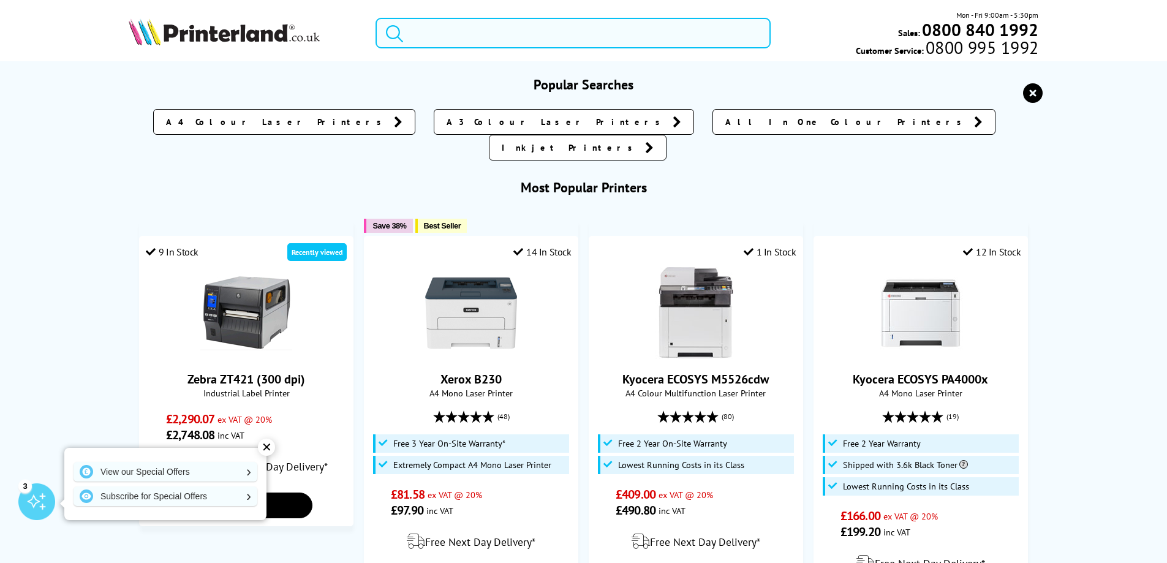
paste input "brother industrial label printer"
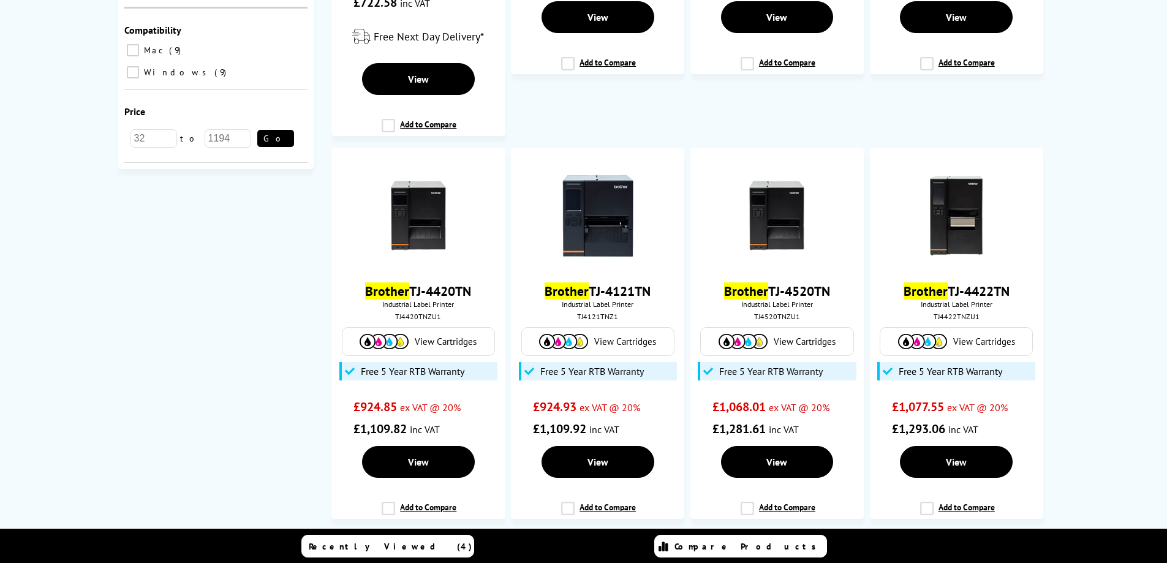
scroll to position [490, 0]
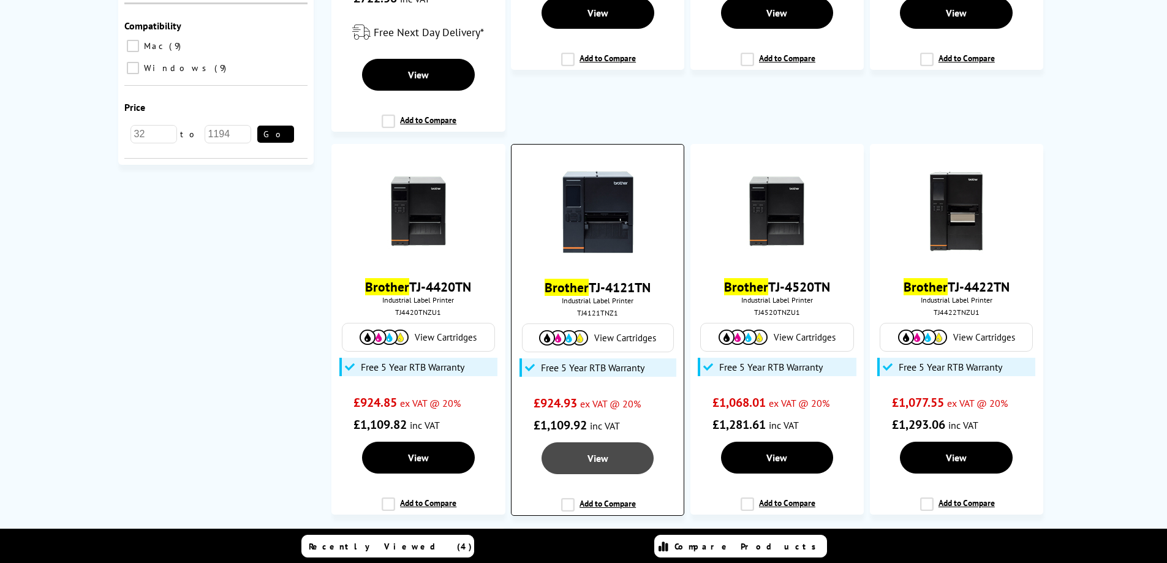
type input "brother industrial label printer"
click at [585, 465] on link "View" at bounding box center [597, 458] width 112 height 32
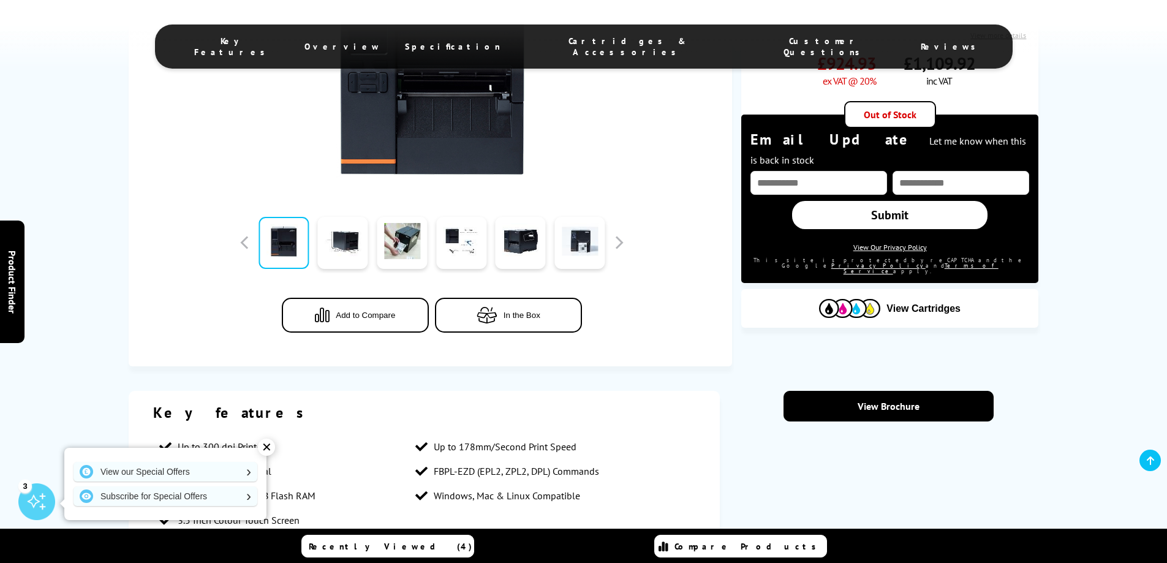
scroll to position [366, 0]
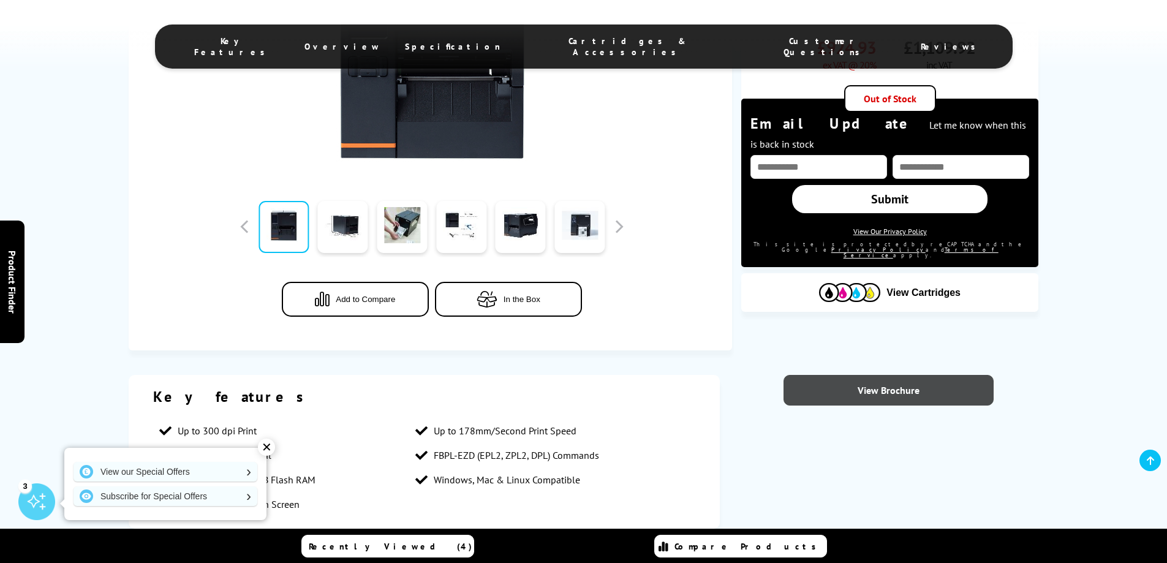
click at [876, 393] on link "View Brochure" at bounding box center [888, 390] width 210 height 31
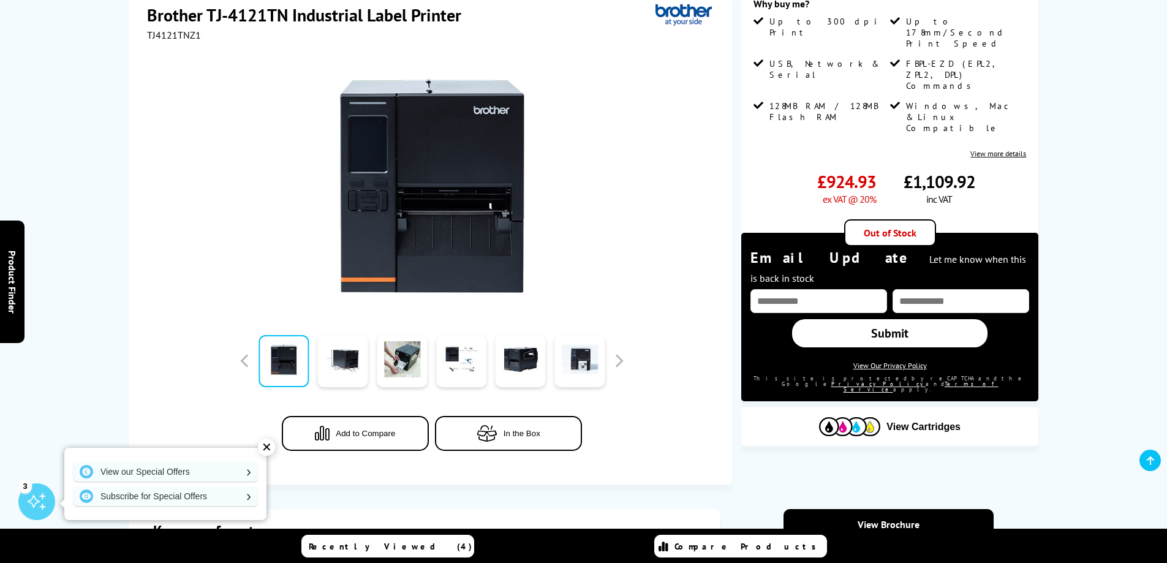
scroll to position [0, 0]
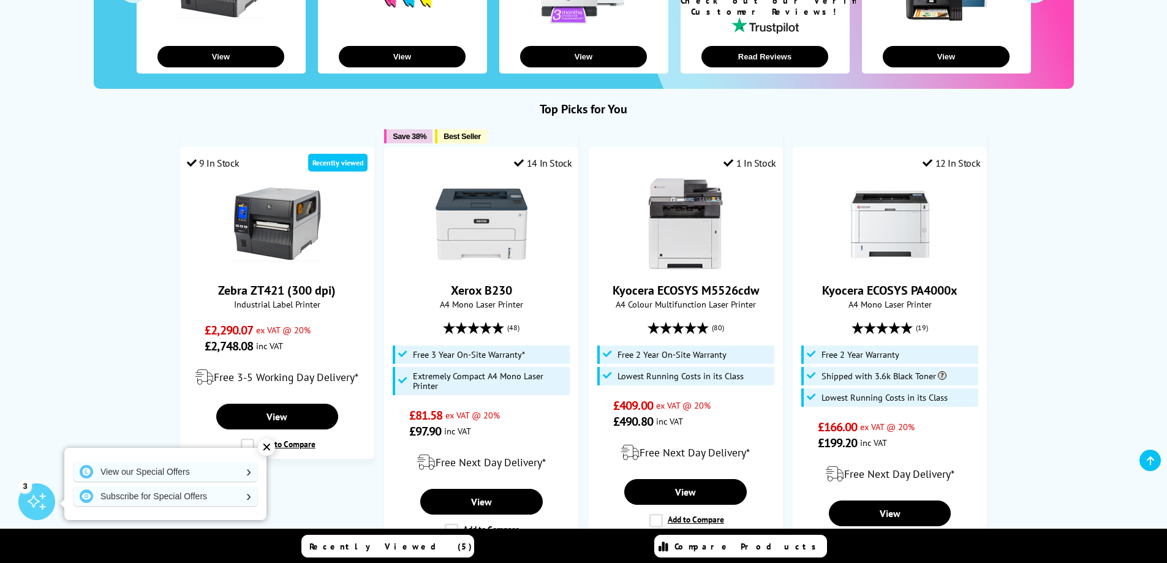
scroll to position [351, 0]
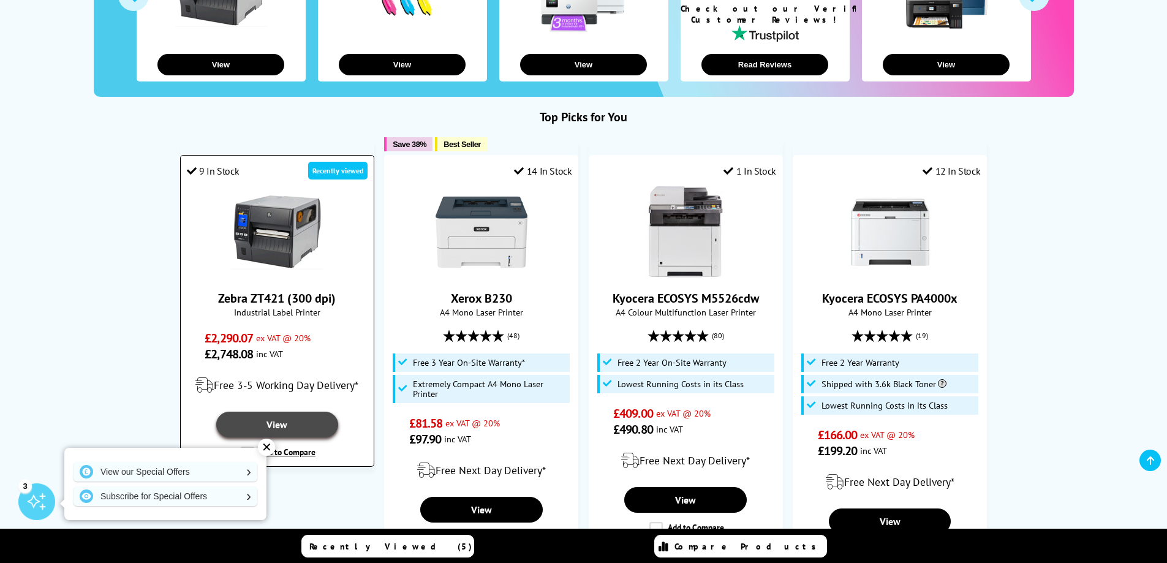
click at [281, 418] on link "View" at bounding box center [277, 425] width 122 height 26
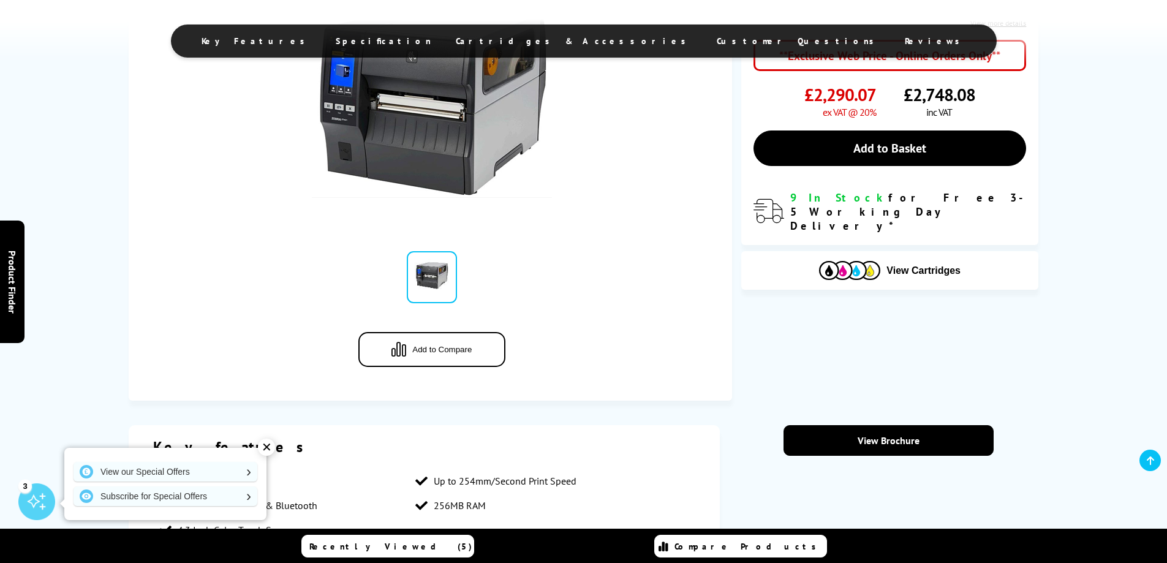
scroll to position [331, 0]
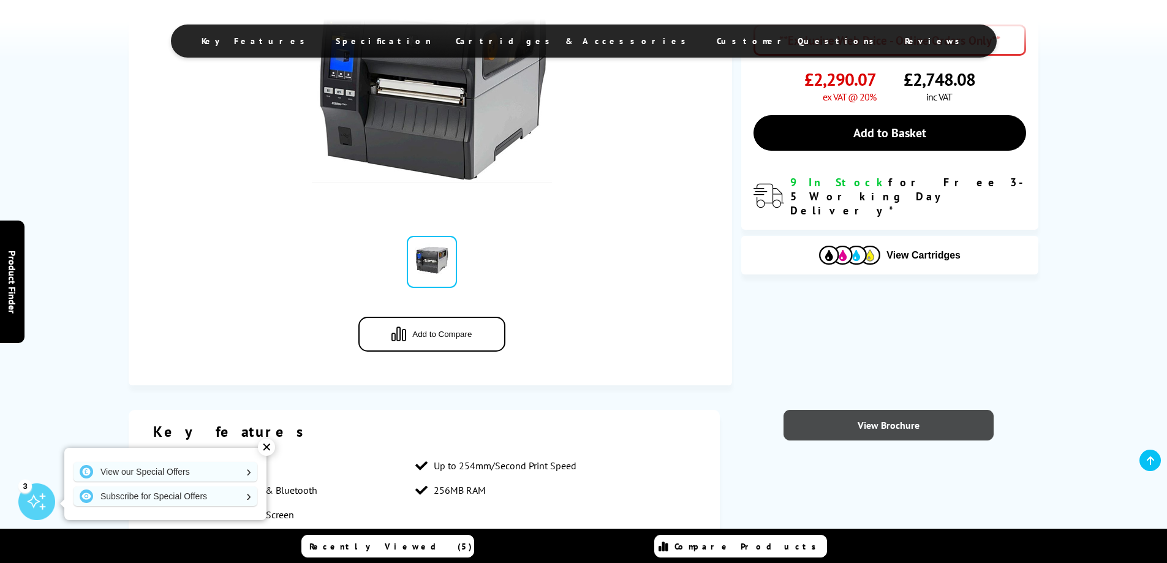
click at [893, 423] on link "View Brochure" at bounding box center [888, 425] width 210 height 31
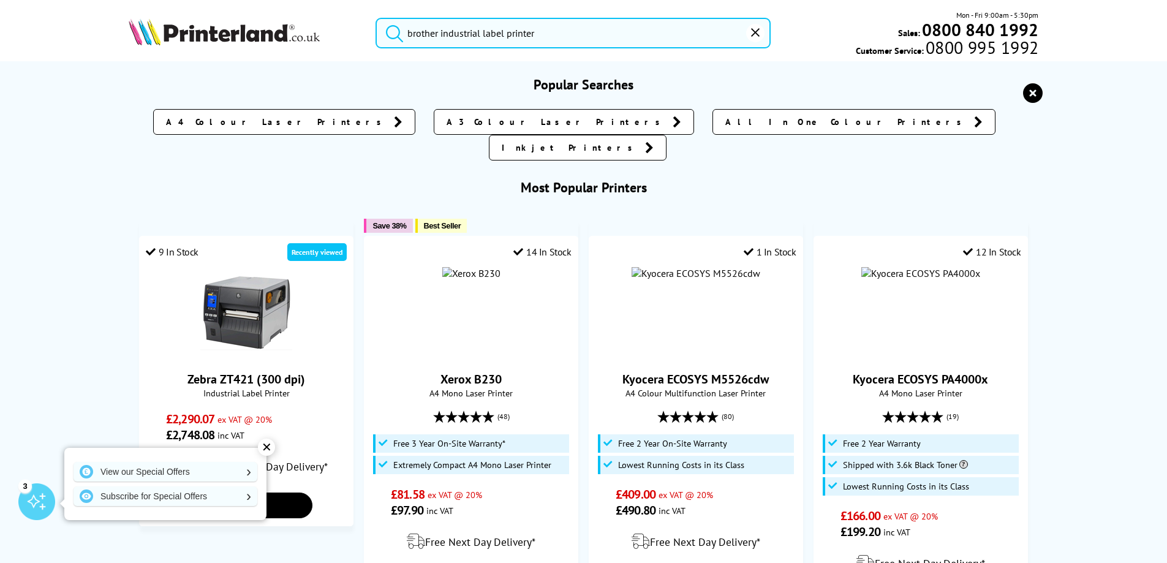
click at [565, 31] on input "brother industrial label printer" at bounding box center [572, 33] width 395 height 31
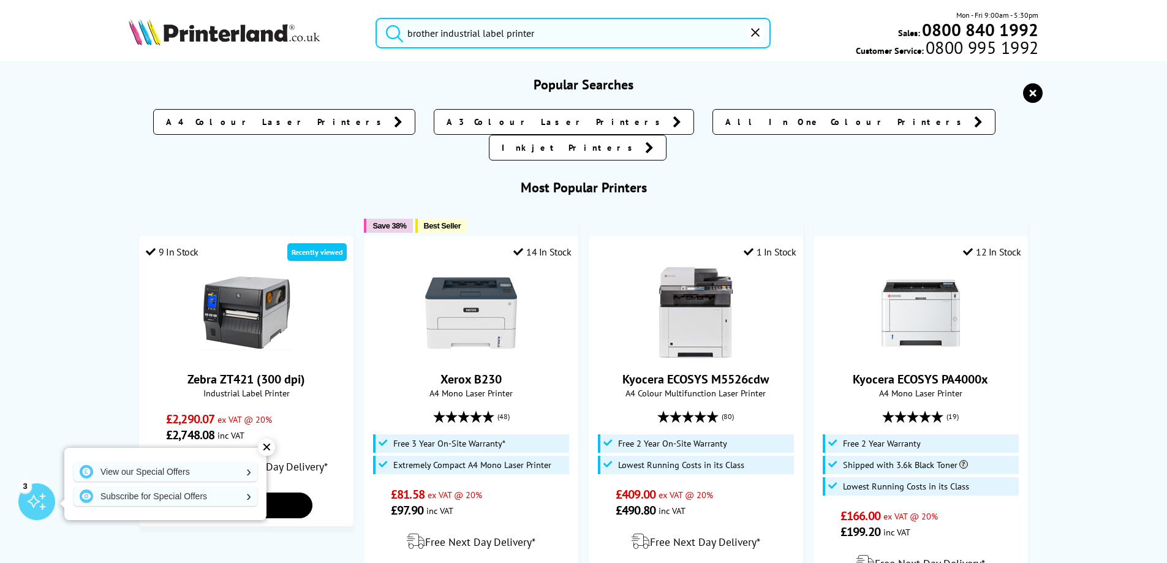
click at [392, 33] on icon "submit" at bounding box center [394, 33] width 18 height 18
drag, startPoint x: 557, startPoint y: 29, endPoint x: 394, endPoint y: 34, distance: 163.0
click at [394, 34] on form "brother industrial label printer" at bounding box center [572, 33] width 395 height 31
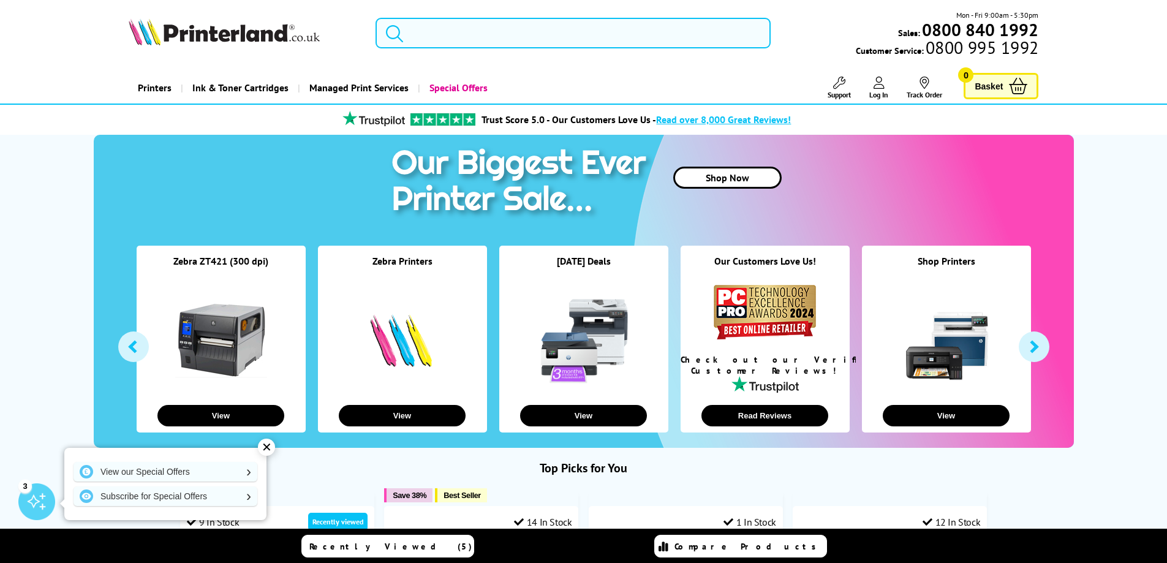
click at [442, 28] on input "search" at bounding box center [572, 33] width 395 height 31
click at [393, 35] on icon "submit" at bounding box center [394, 33] width 18 height 18
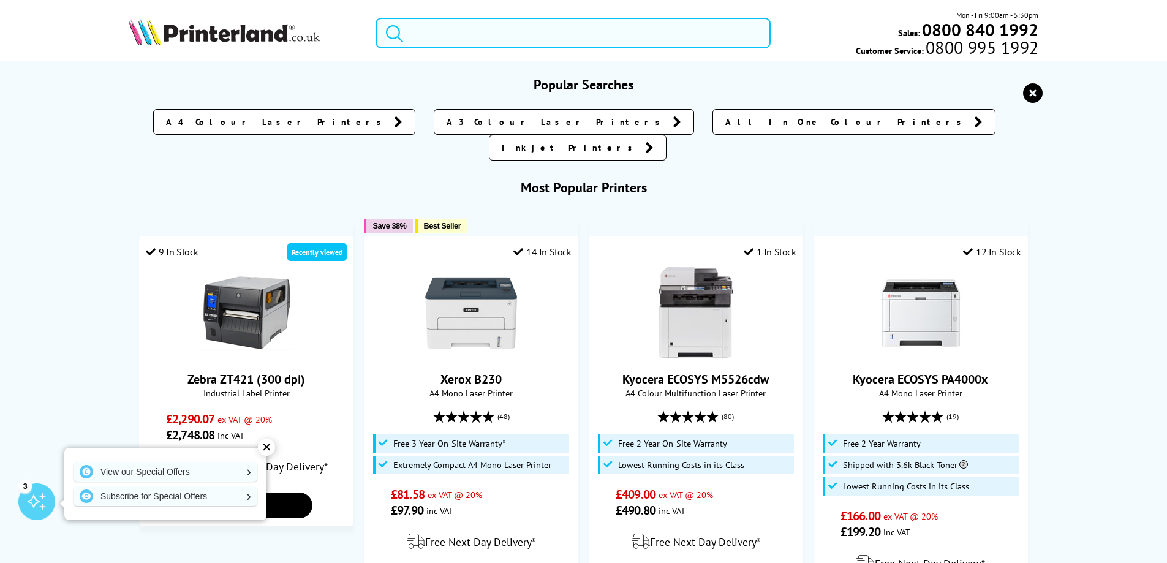
paste input "brother industrial label printer"
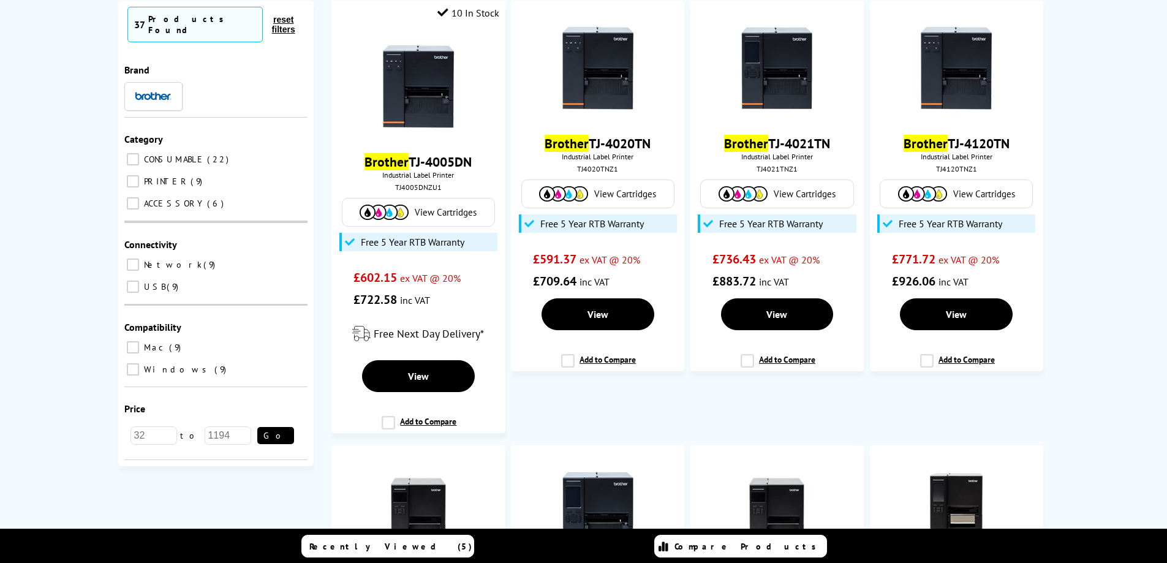
scroll to position [192, 0]
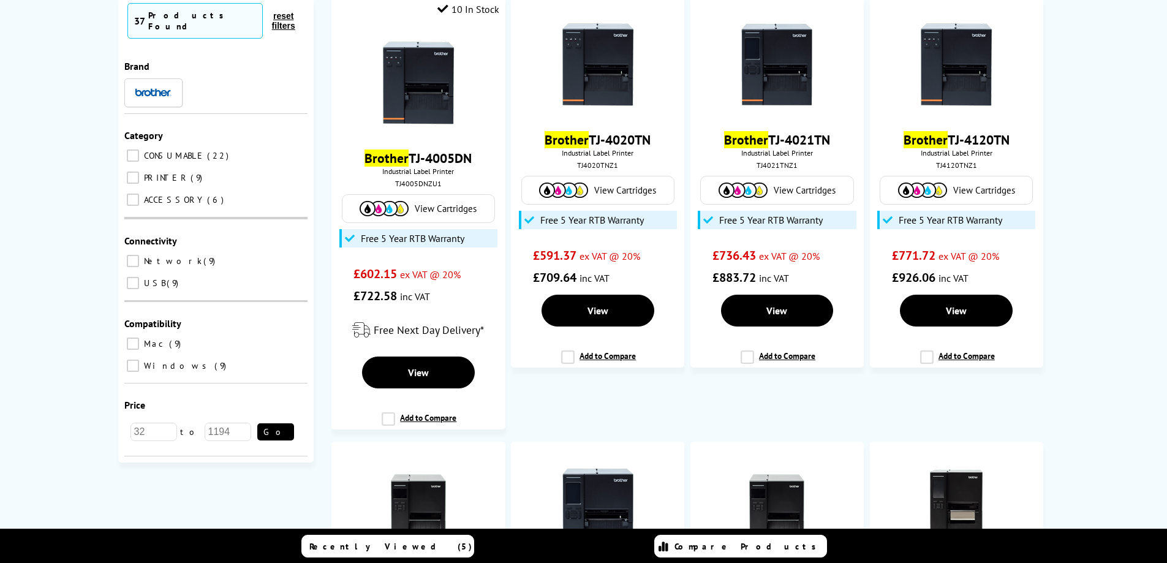
type input "brother industrial label printer"
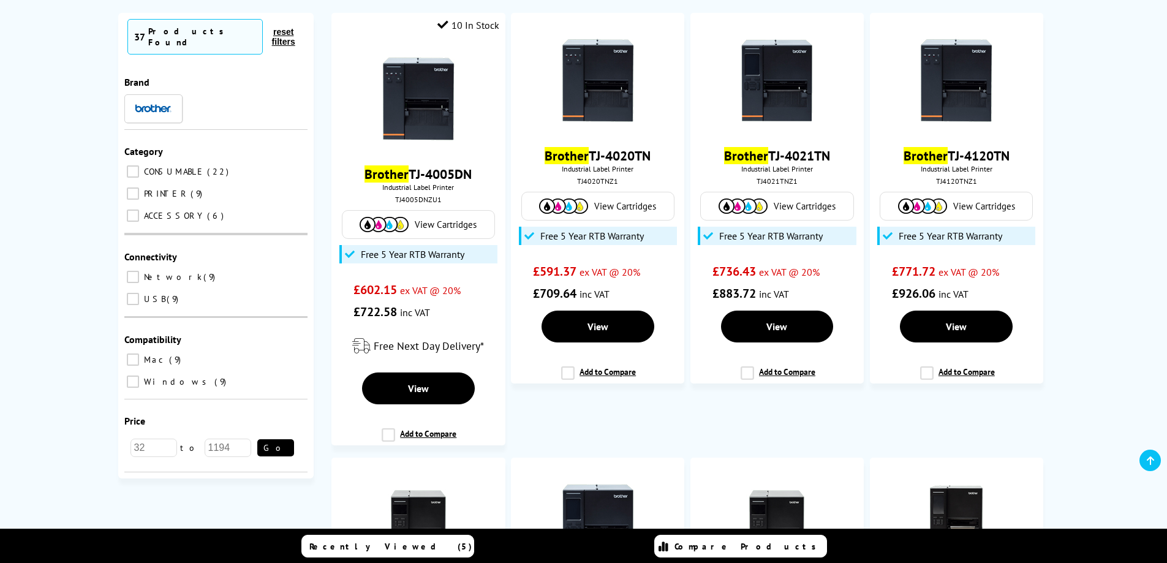
scroll to position [143, 0]
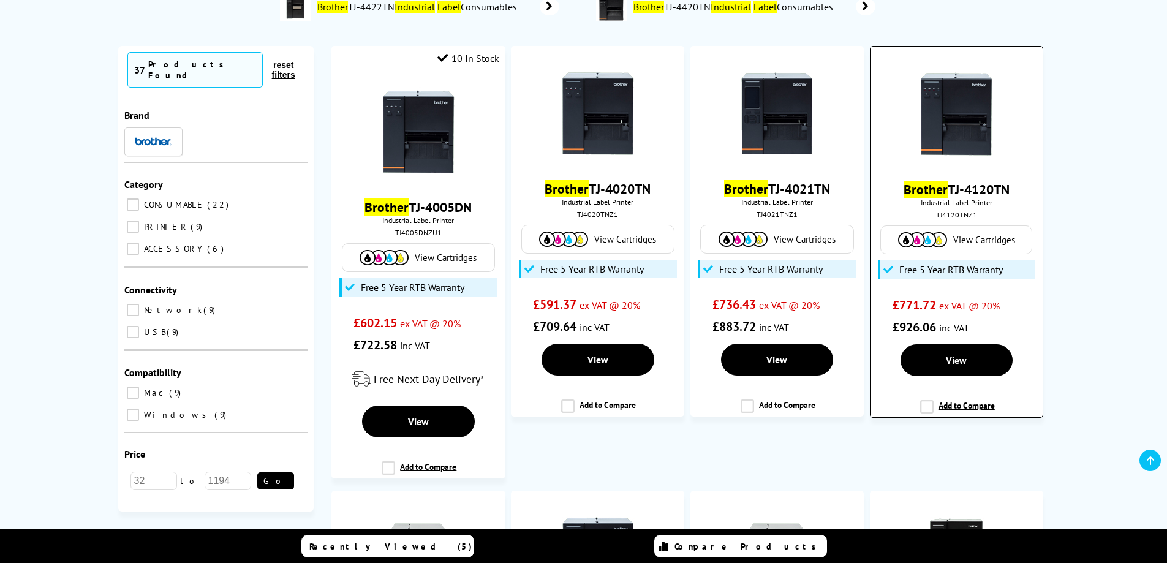
click at [923, 406] on label "Add to Compare" at bounding box center [957, 411] width 75 height 23
click at [0, 0] on input "Add to Compare" at bounding box center [0, 0] width 0 height 0
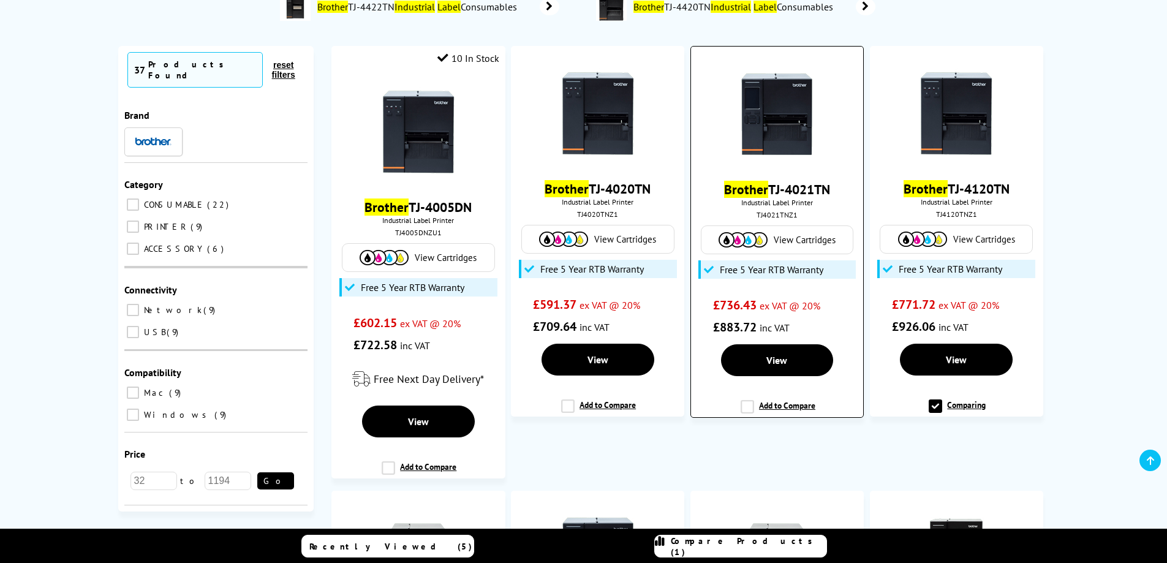
click at [743, 406] on label "Add to Compare" at bounding box center [777, 411] width 75 height 23
click at [0, 0] on input "Add to Compare" at bounding box center [0, 0] width 0 height 0
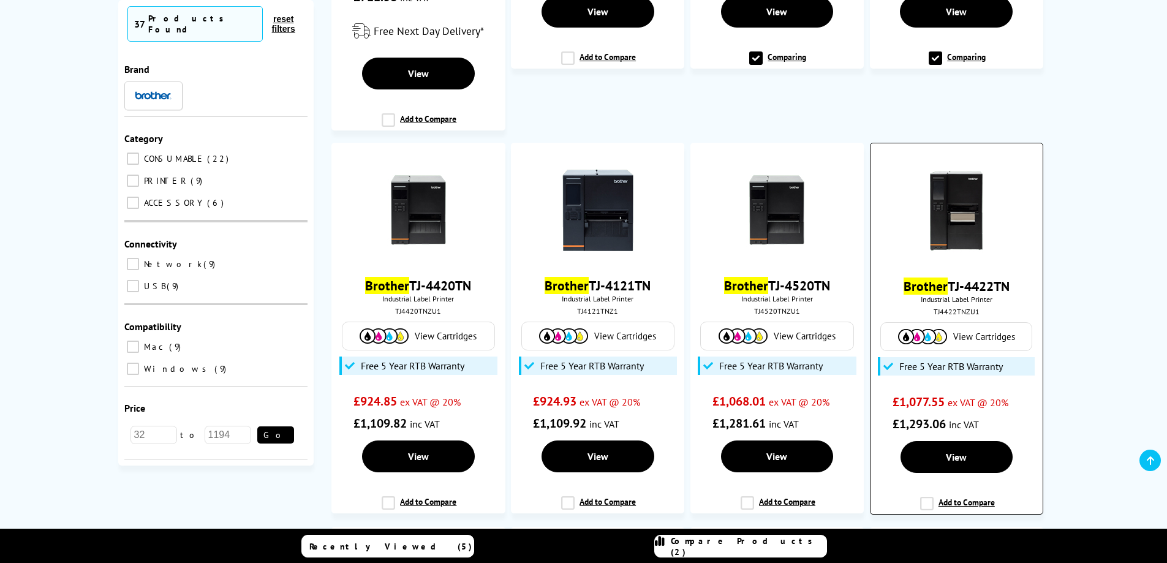
scroll to position [500, 0]
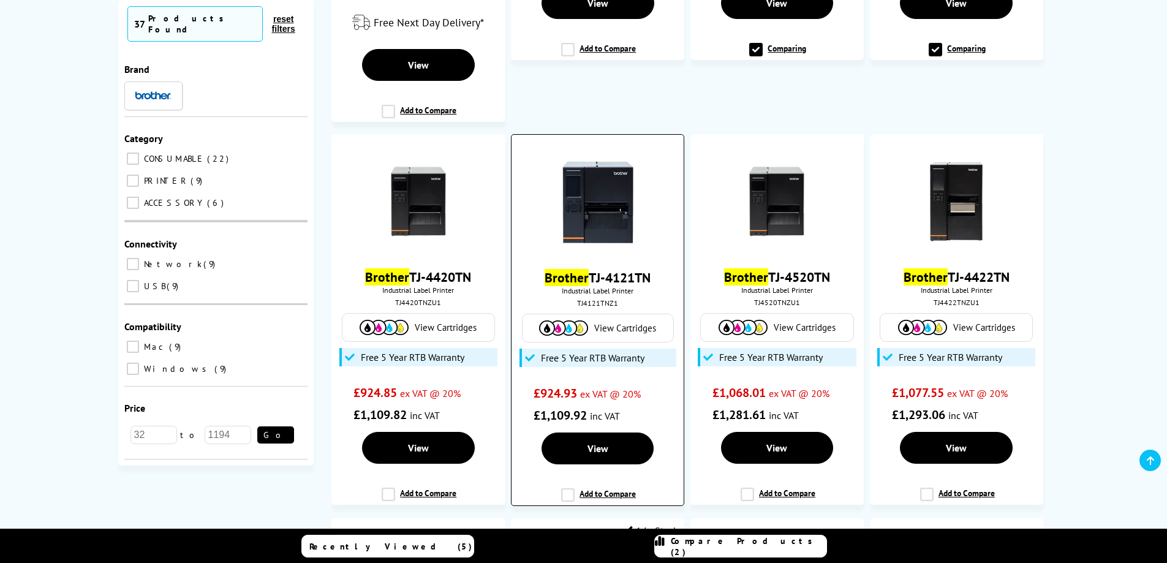
click at [565, 494] on label "Add to Compare" at bounding box center [598, 499] width 75 height 23
click at [0, 0] on input "Add to Compare" at bounding box center [0, 0] width 0 height 0
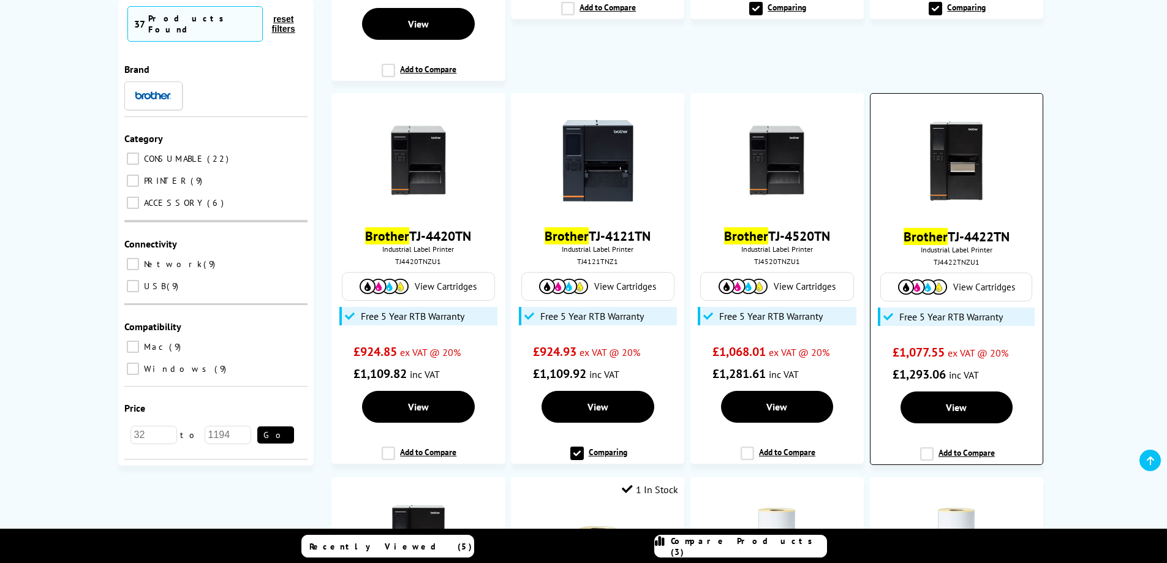
scroll to position [544, 0]
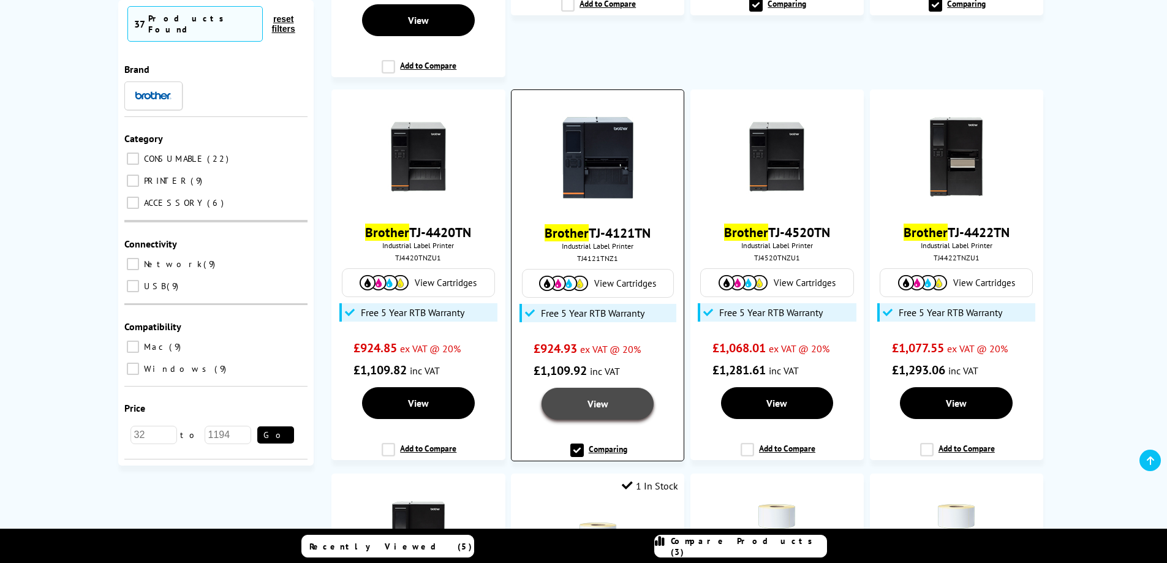
click at [599, 408] on span "View" at bounding box center [597, 403] width 21 height 12
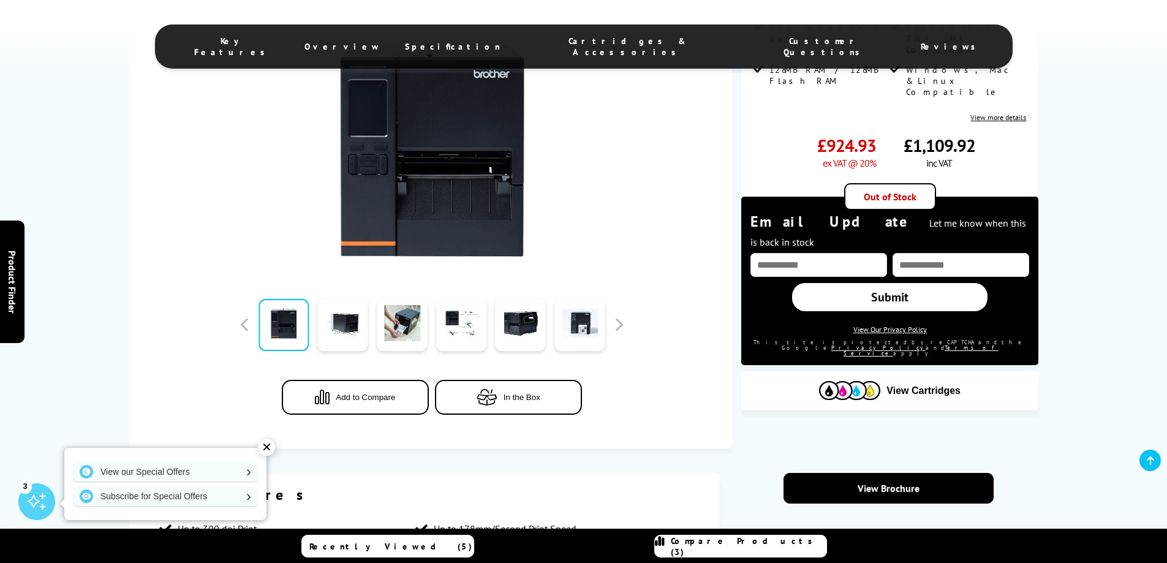
scroll to position [335, 0]
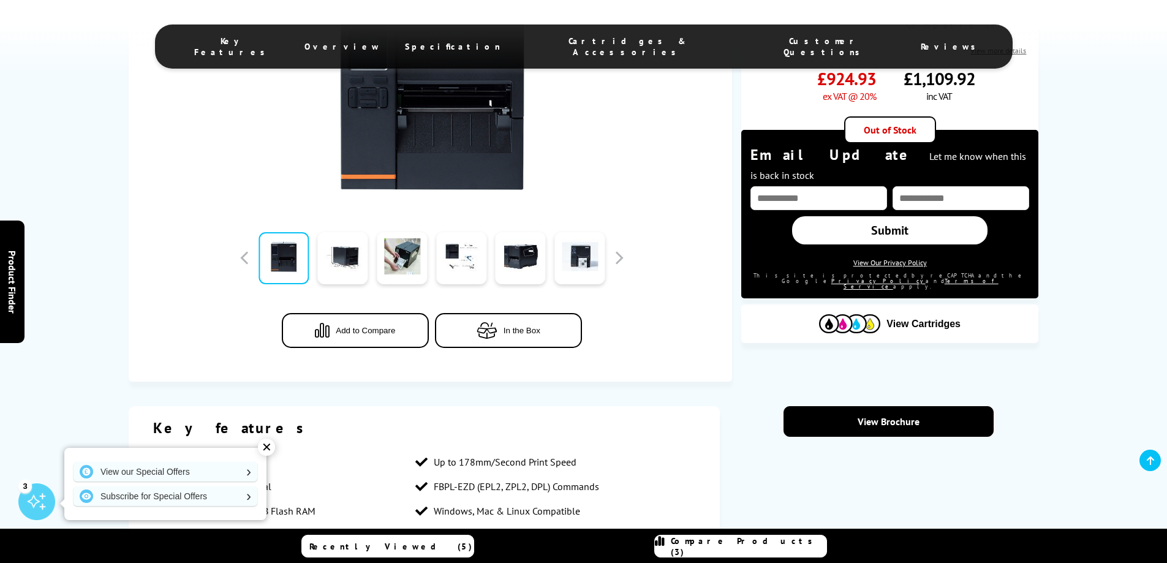
drag, startPoint x: 899, startPoint y: 418, endPoint x: 633, endPoint y: 365, distance: 271.7
click at [395, 265] on link at bounding box center [402, 258] width 50 height 52
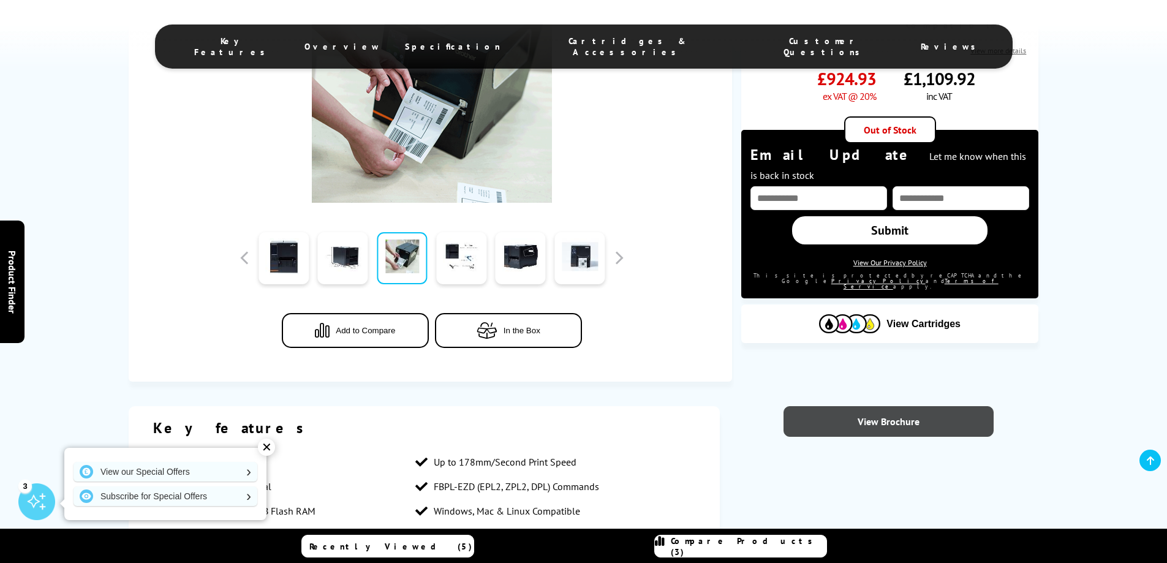
click at [891, 418] on link "View Brochure" at bounding box center [888, 421] width 210 height 31
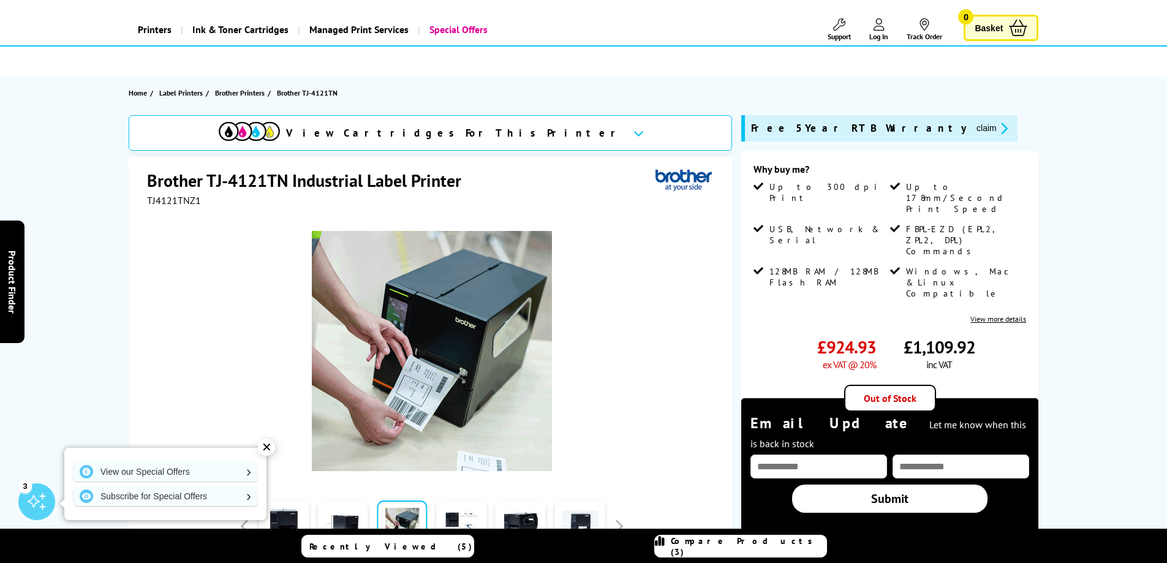
scroll to position [0, 0]
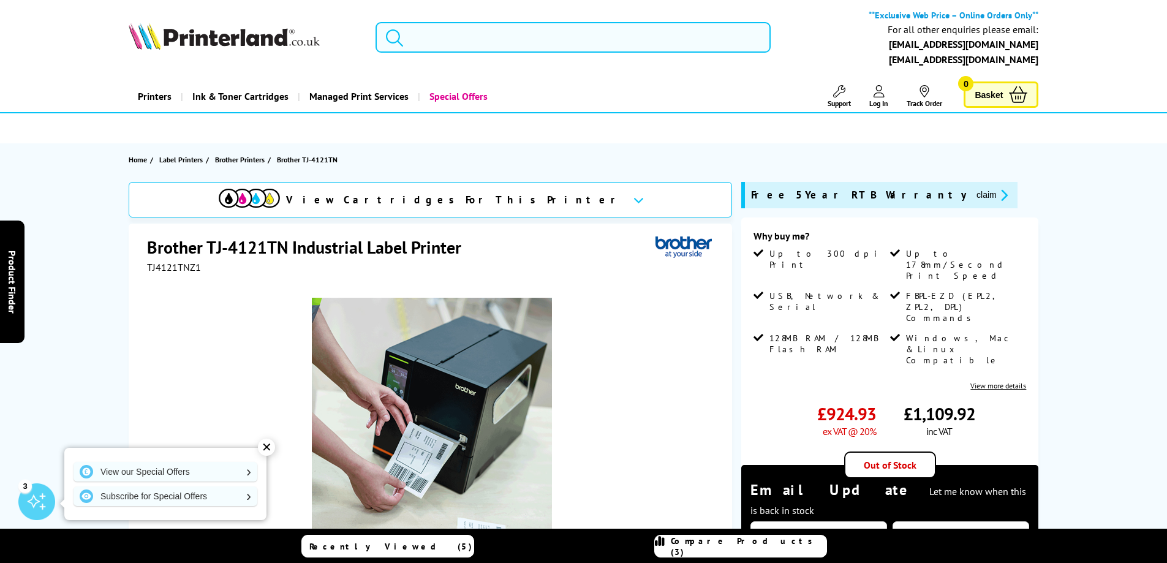
click at [463, 33] on input "search" at bounding box center [572, 37] width 395 height 31
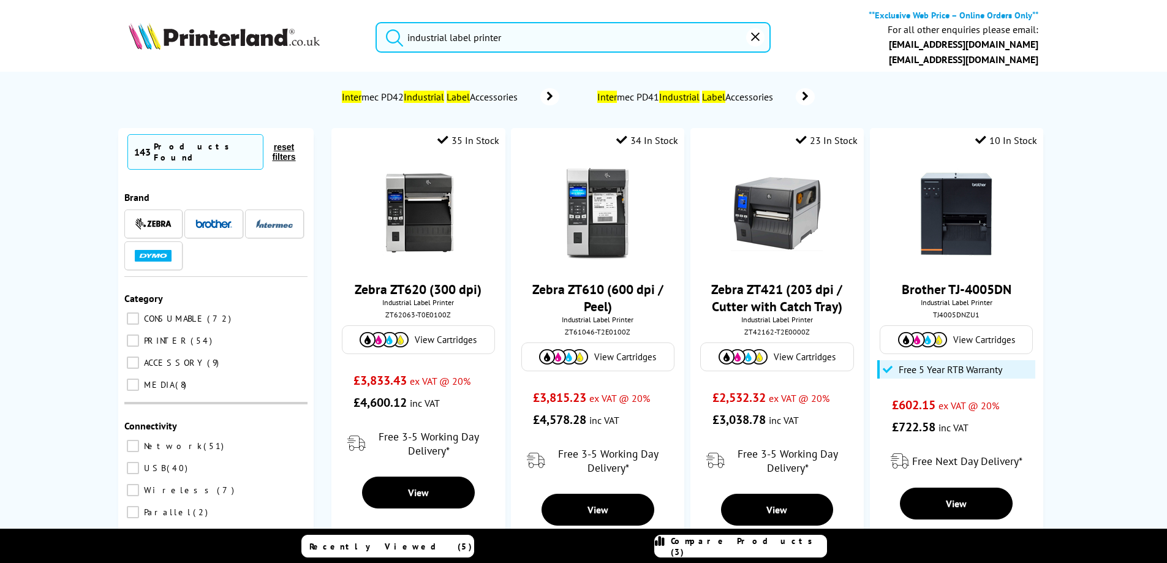
type input "industrial label printer"
click at [376, 22] on button "submit" at bounding box center [391, 35] width 31 height 27
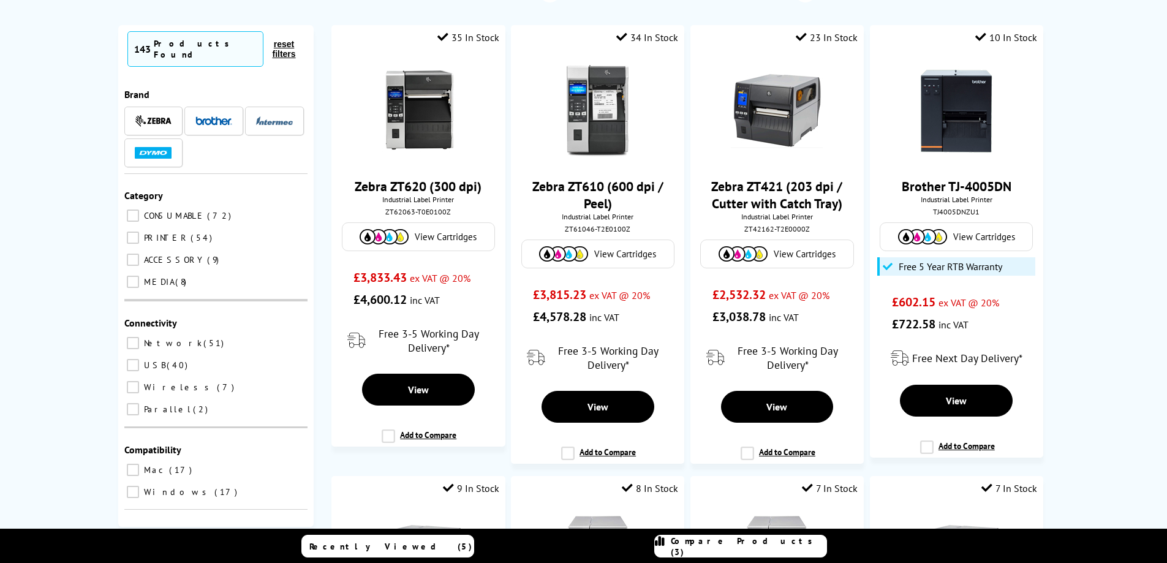
scroll to position [108, 0]
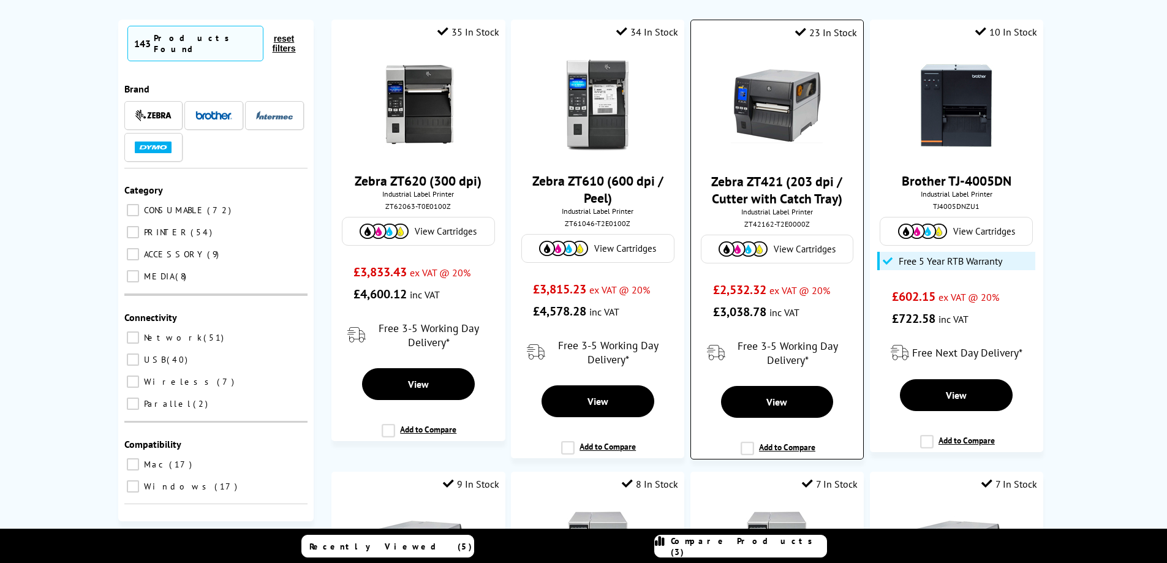
click at [789, 113] on img at bounding box center [777, 106] width 92 height 92
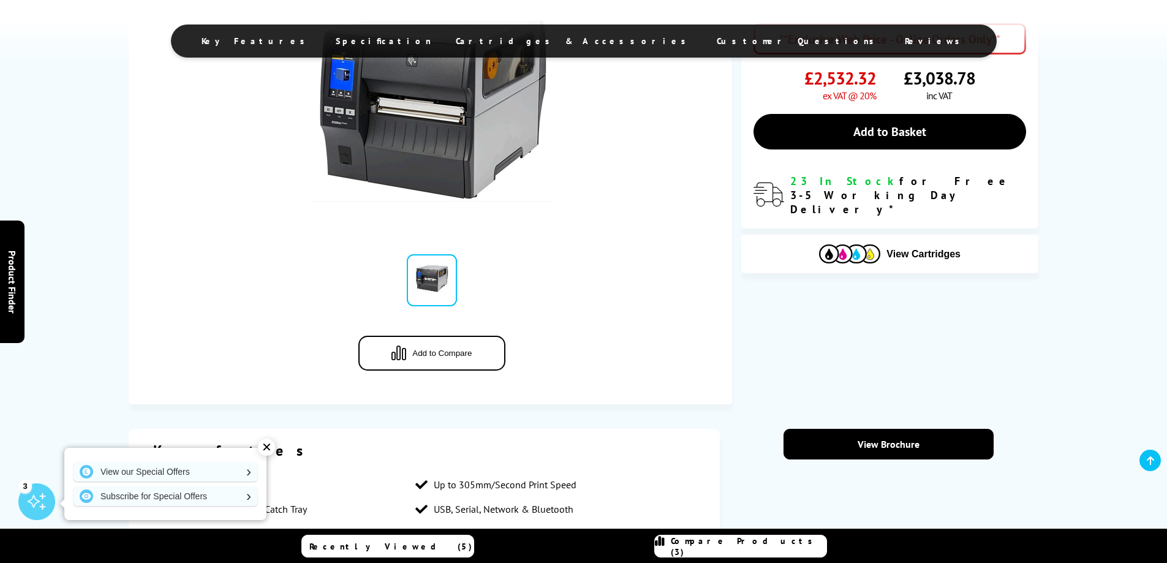
scroll to position [370, 0]
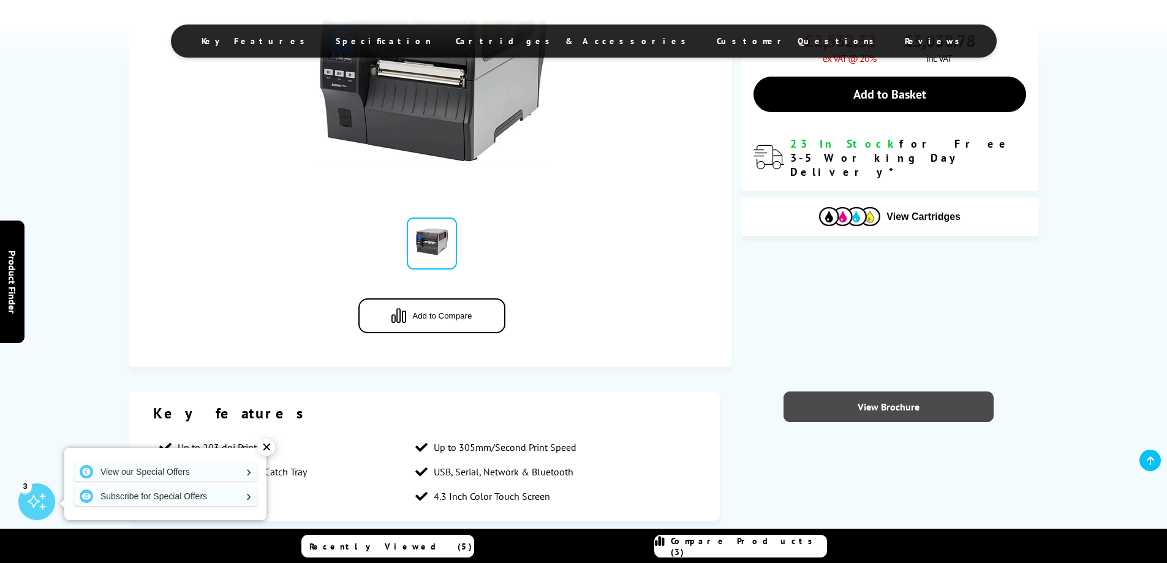
click at [882, 408] on link "View Brochure" at bounding box center [888, 406] width 210 height 31
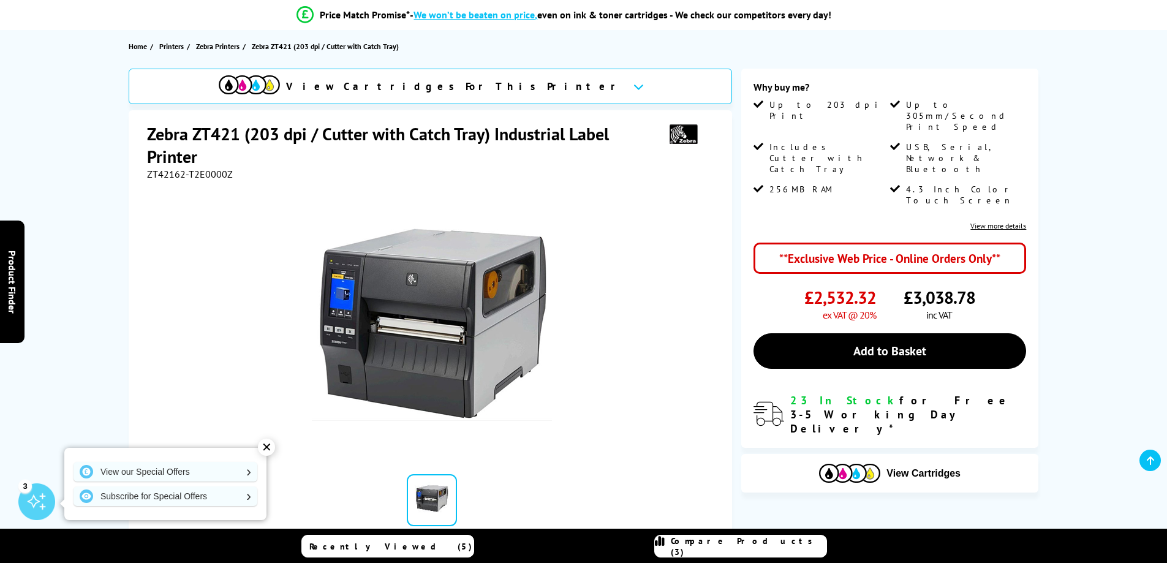
scroll to position [68, 0]
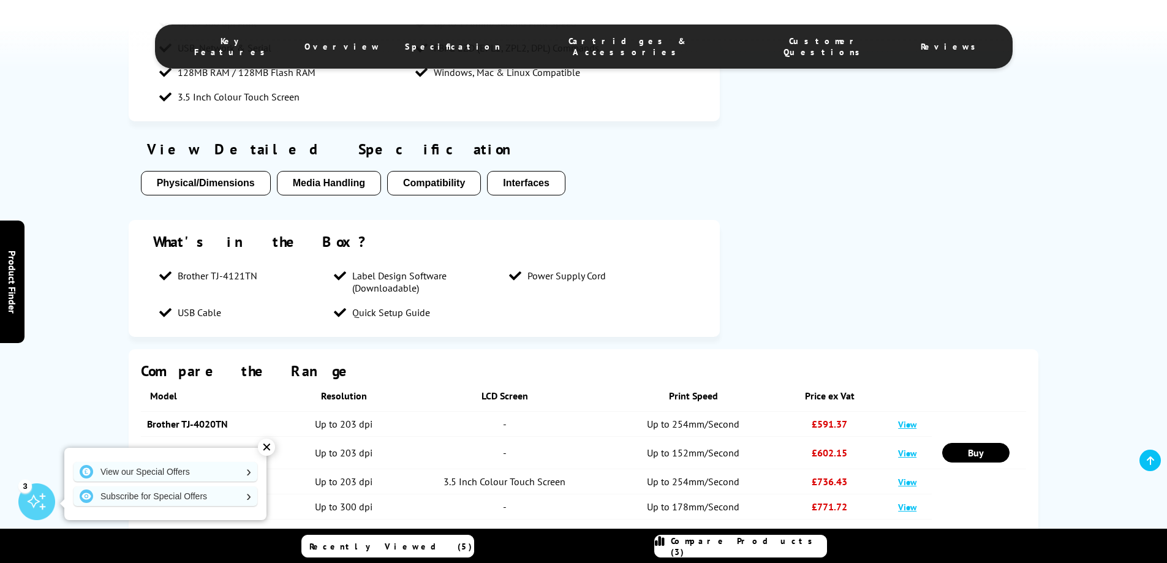
scroll to position [784, 0]
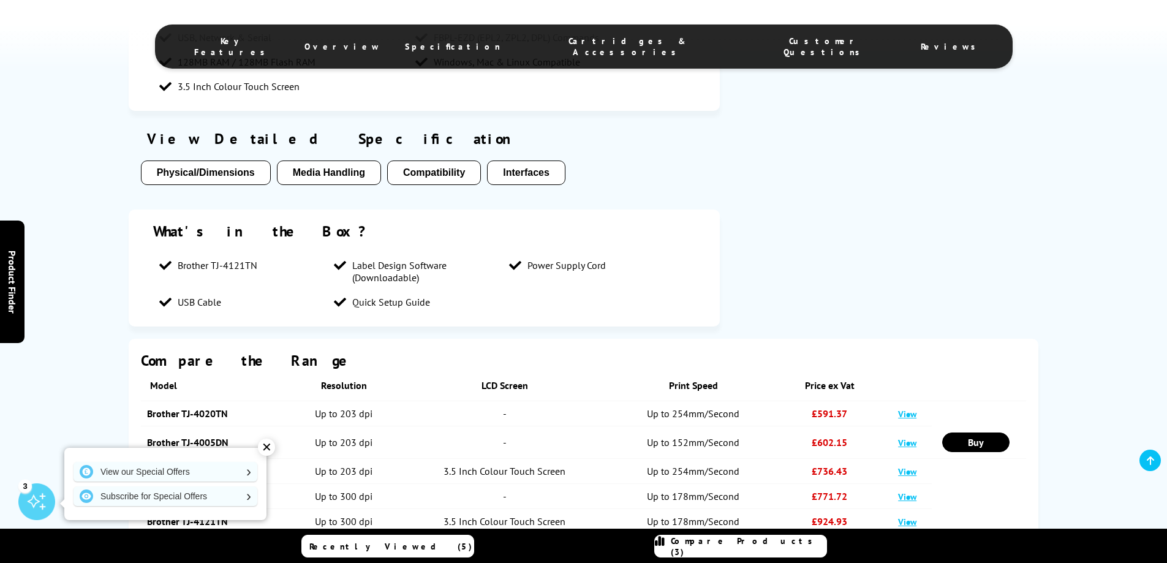
click at [353, 169] on button "Media Handling" at bounding box center [329, 172] width 104 height 24
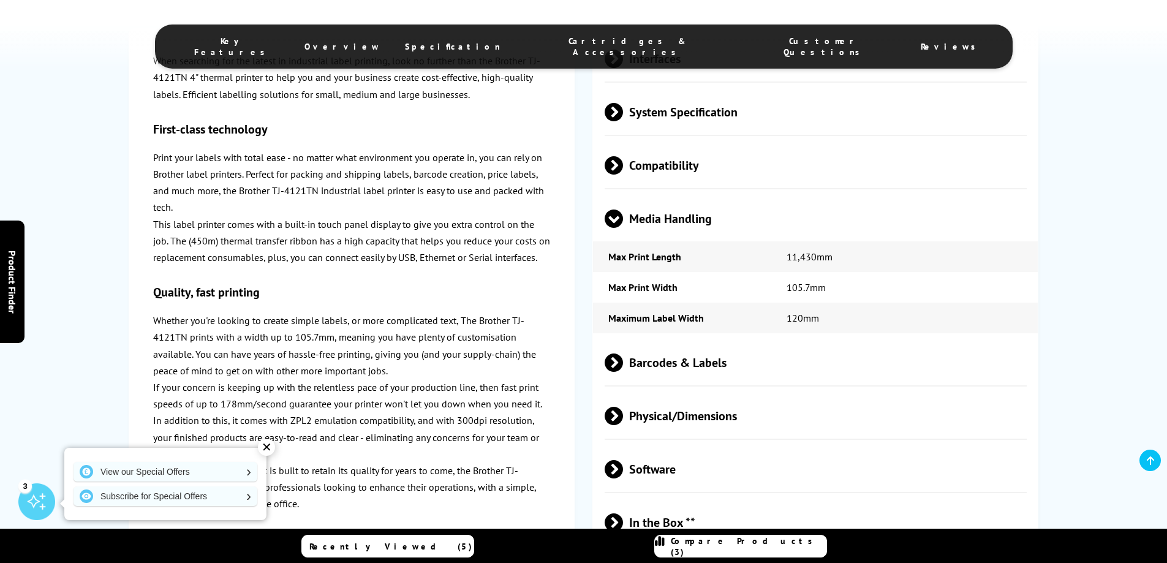
scroll to position [1574, 0]
